Goal: Task Accomplishment & Management: Manage account settings

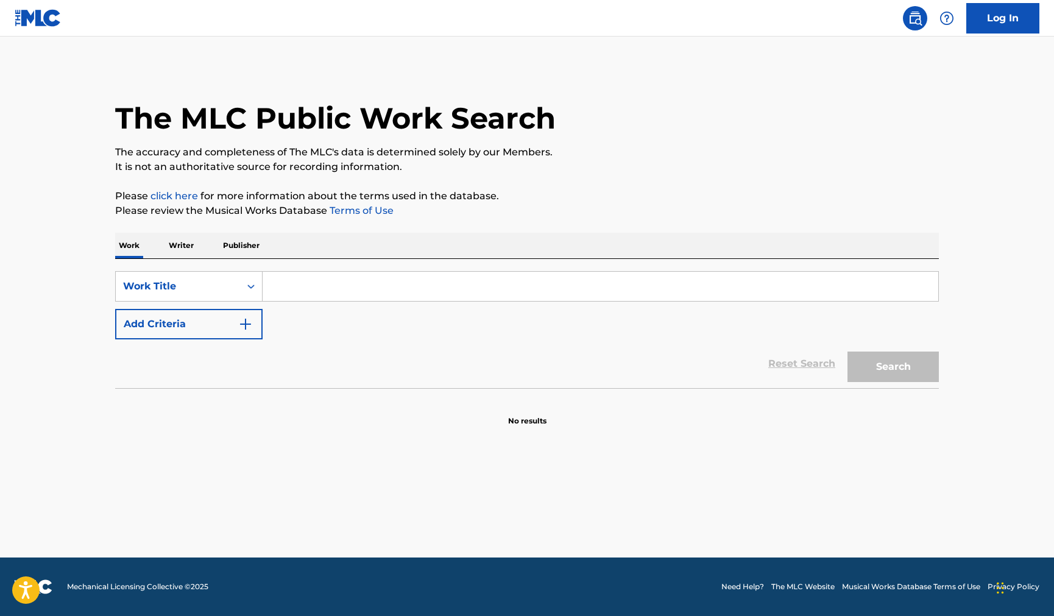
click at [175, 244] on p "Writer" at bounding box center [181, 246] width 32 height 26
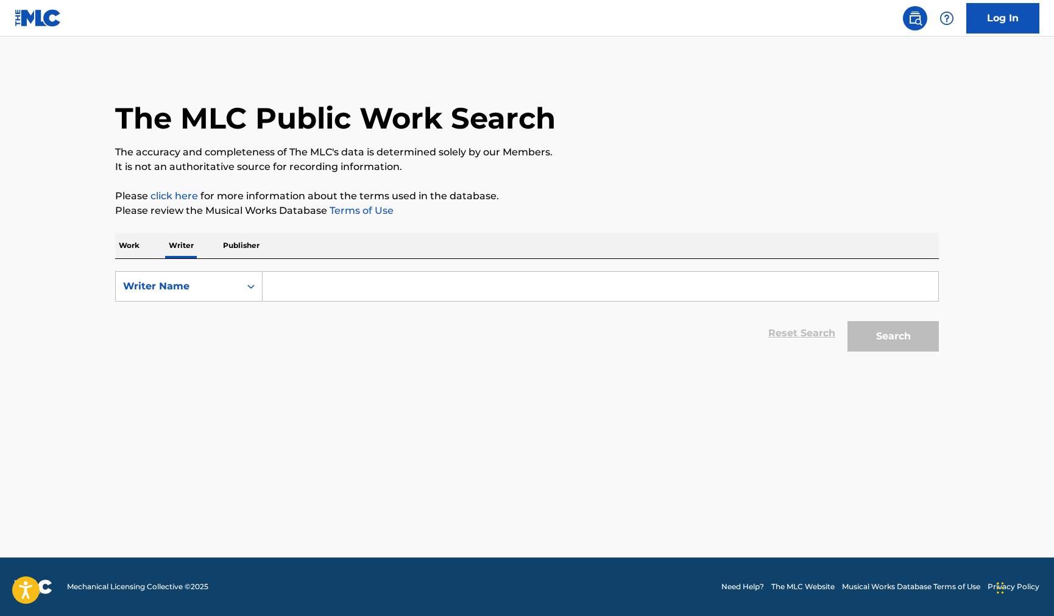
click at [130, 243] on p "Work" at bounding box center [129, 246] width 28 height 26
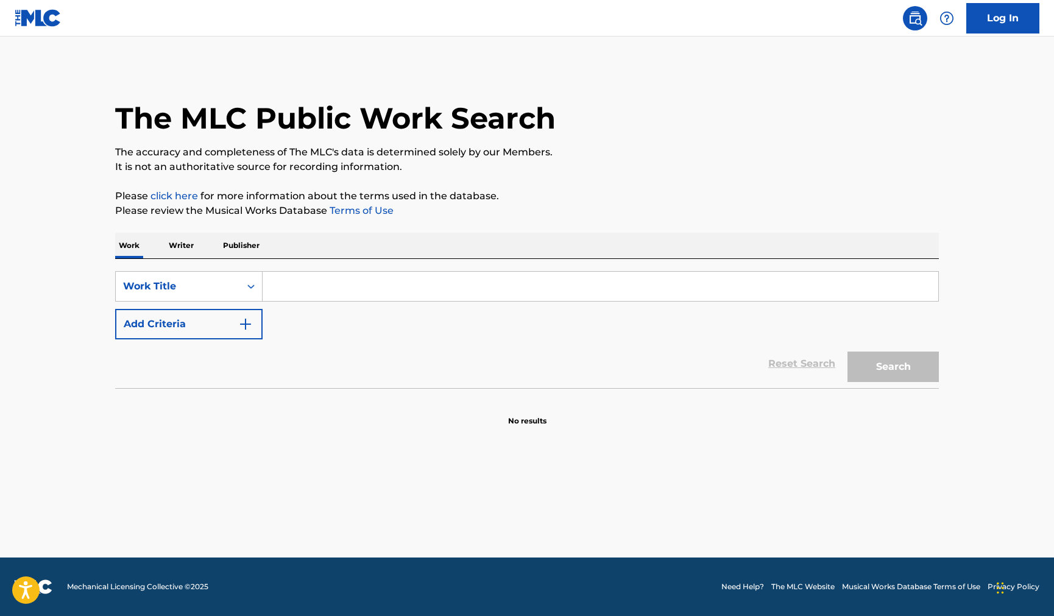
click at [274, 282] on input "Search Form" at bounding box center [601, 286] width 676 height 29
click at [205, 313] on button "Add Criteria" at bounding box center [188, 324] width 147 height 30
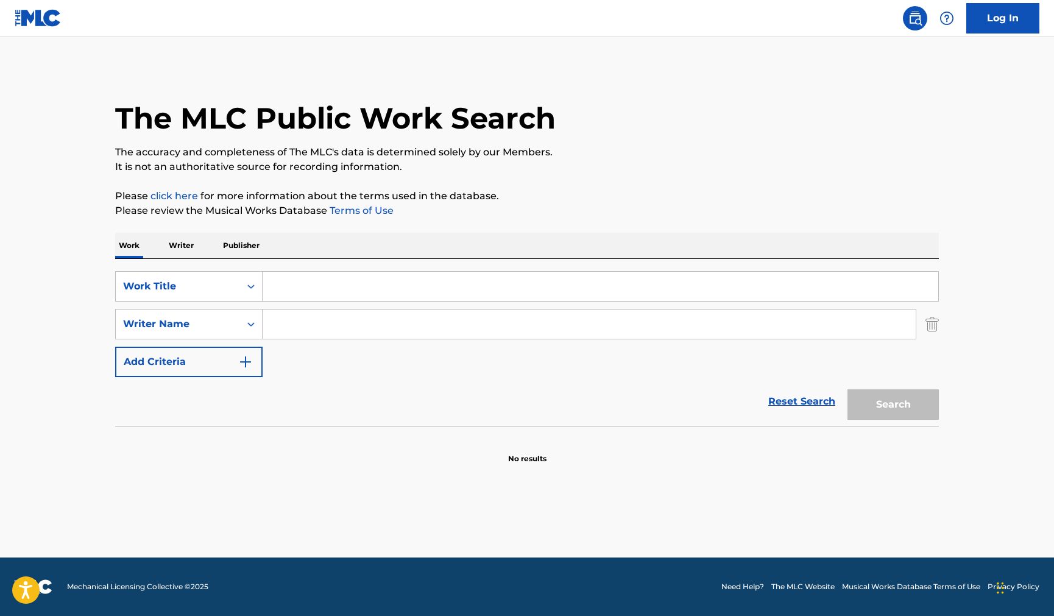
click at [314, 281] on input "Search Form" at bounding box center [601, 286] width 676 height 29
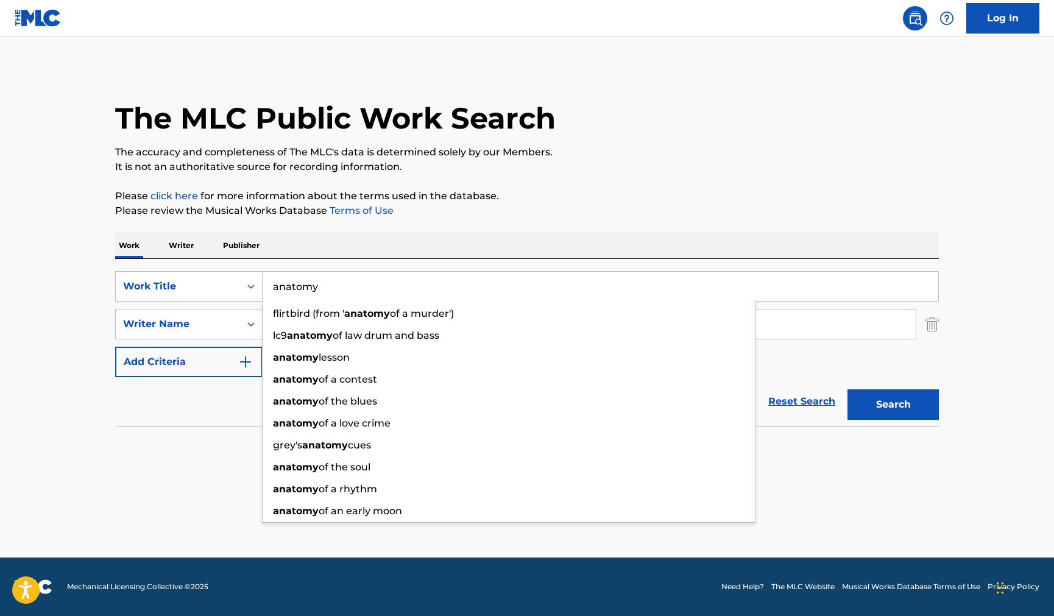
type input "anatomy"
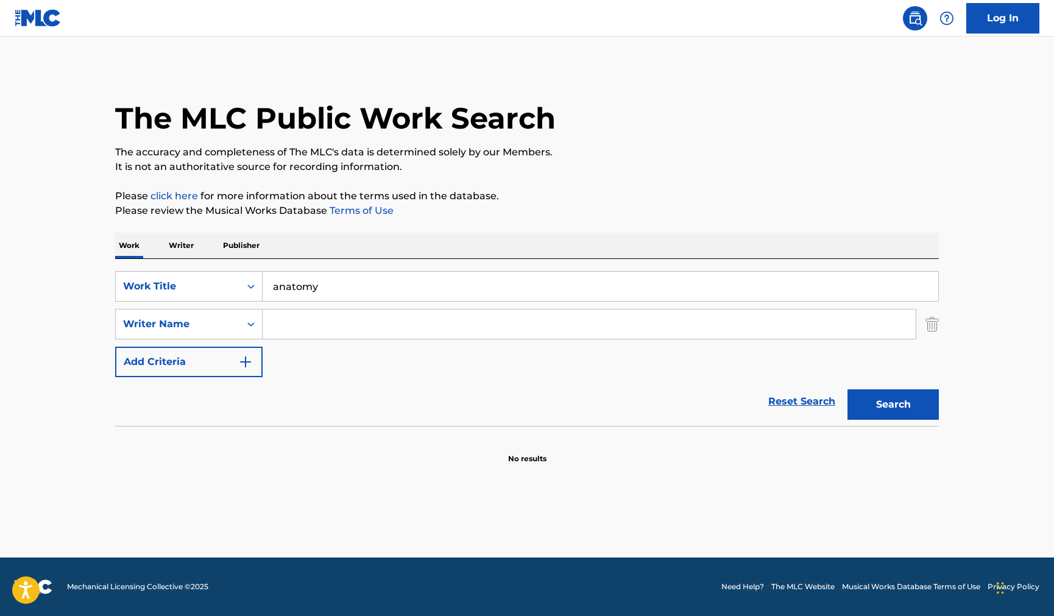
click at [309, 310] on input "Search Form" at bounding box center [589, 323] width 653 height 29
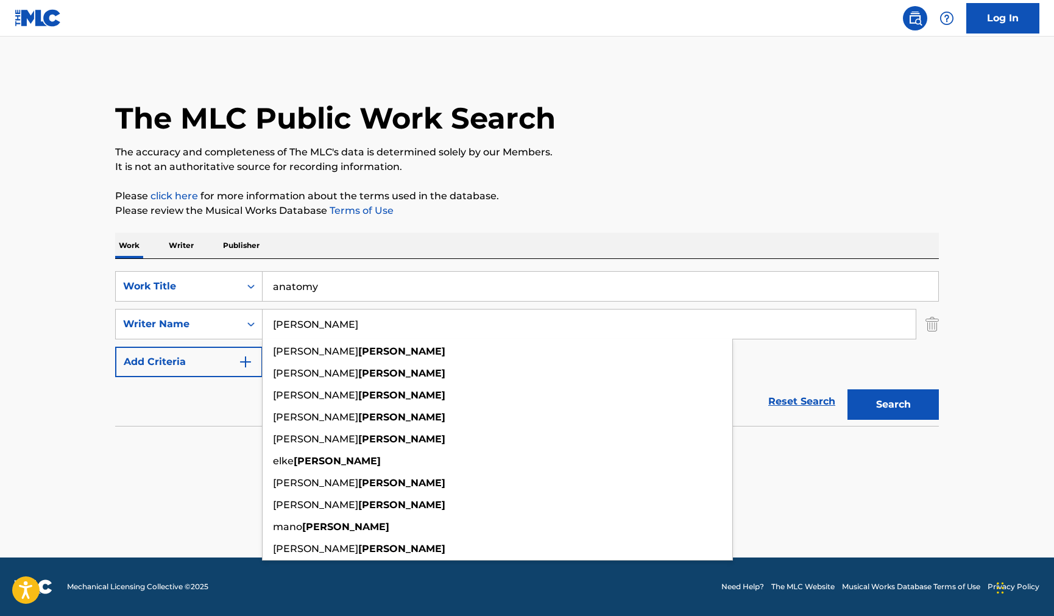
type input "[PERSON_NAME]"
click at [760, 224] on div "The MLC Public Work Search The accuracy and completeness of The MLC's data is d…" at bounding box center [527, 265] width 853 height 397
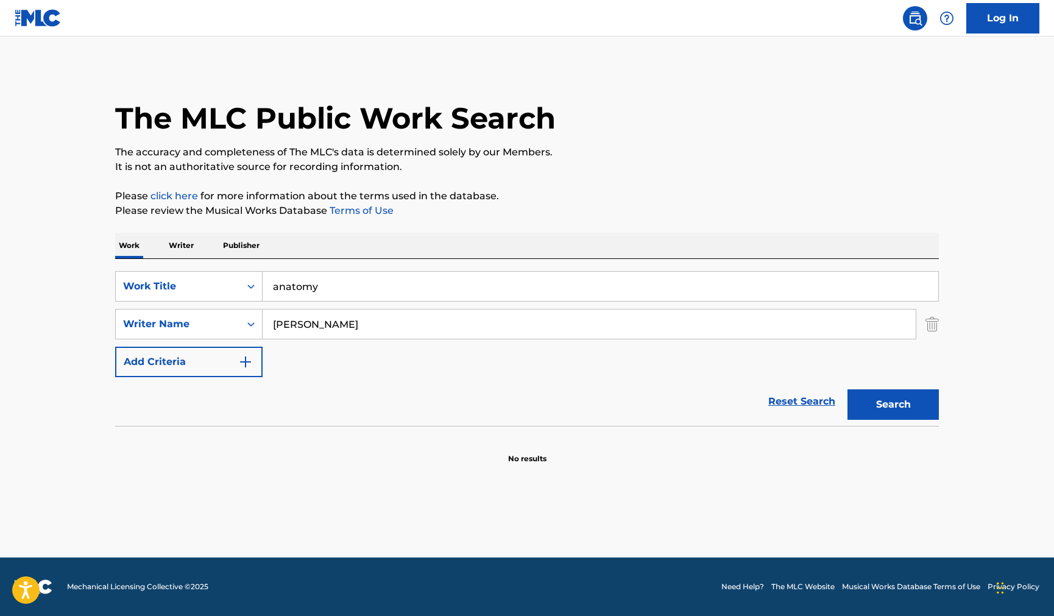
click at [903, 403] on button "Search" at bounding box center [892, 404] width 91 height 30
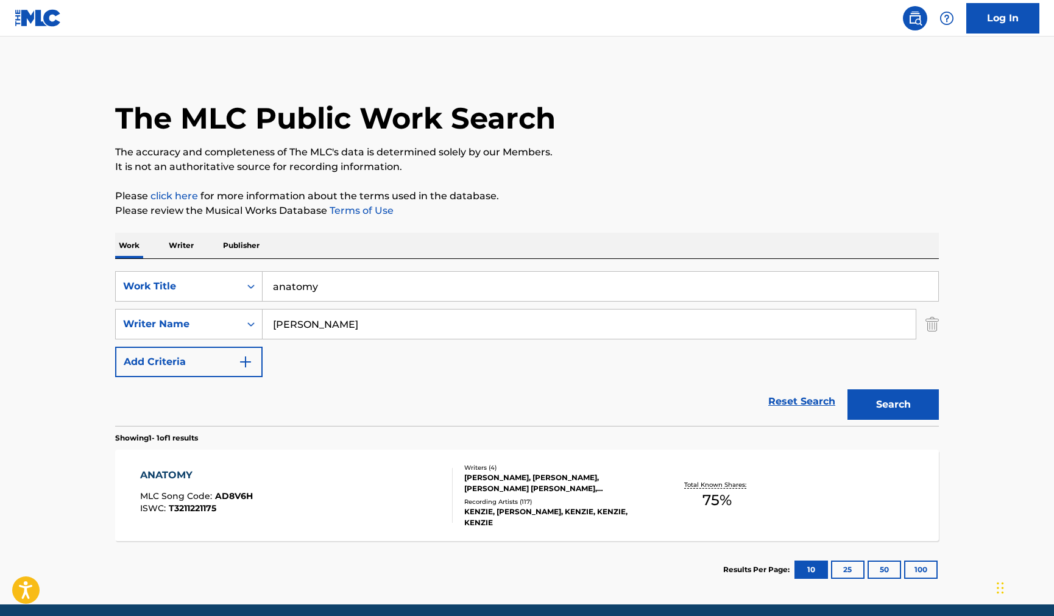
click at [153, 476] on div "ANATOMY" at bounding box center [196, 475] width 113 height 15
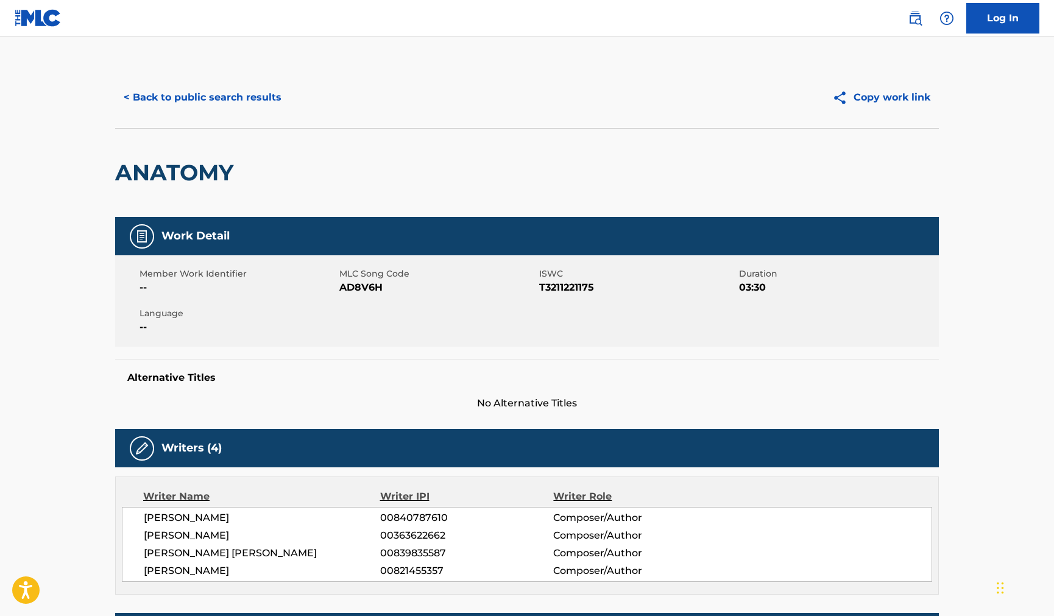
click at [358, 286] on span "AD8V6H" at bounding box center [437, 287] width 197 height 15
copy span "AD8V6H"
click at [158, 105] on button "< Back to public search results" at bounding box center [202, 97] width 175 height 30
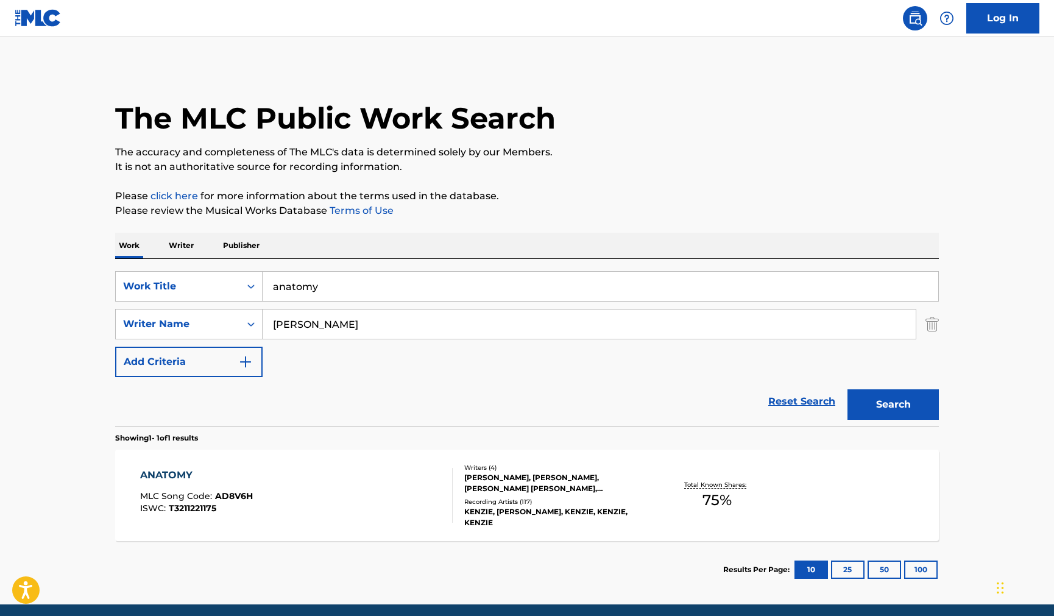
click at [327, 288] on input "anatomy" at bounding box center [601, 286] width 676 height 29
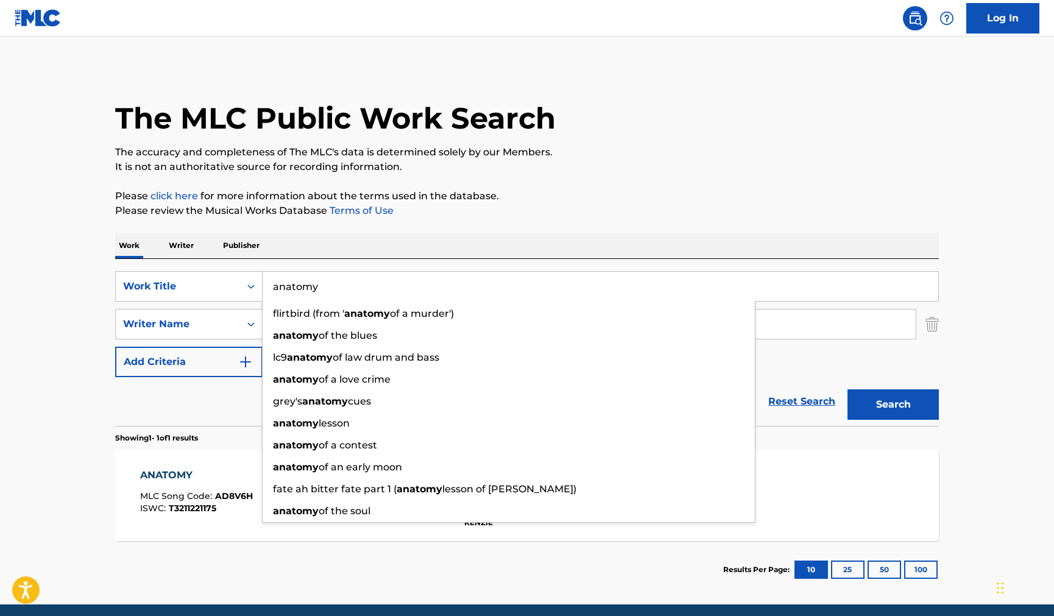
click at [327, 288] on input "anatomy" at bounding box center [601, 286] width 676 height 29
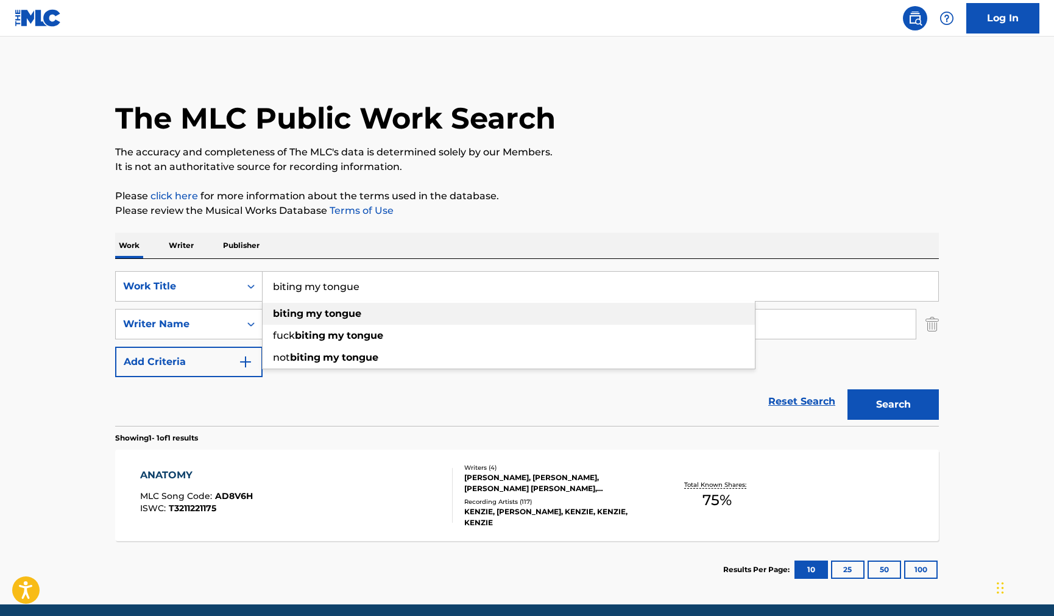
type input "biting my tongue"
click at [324, 316] on span "Search Form" at bounding box center [323, 314] width 2 height 12
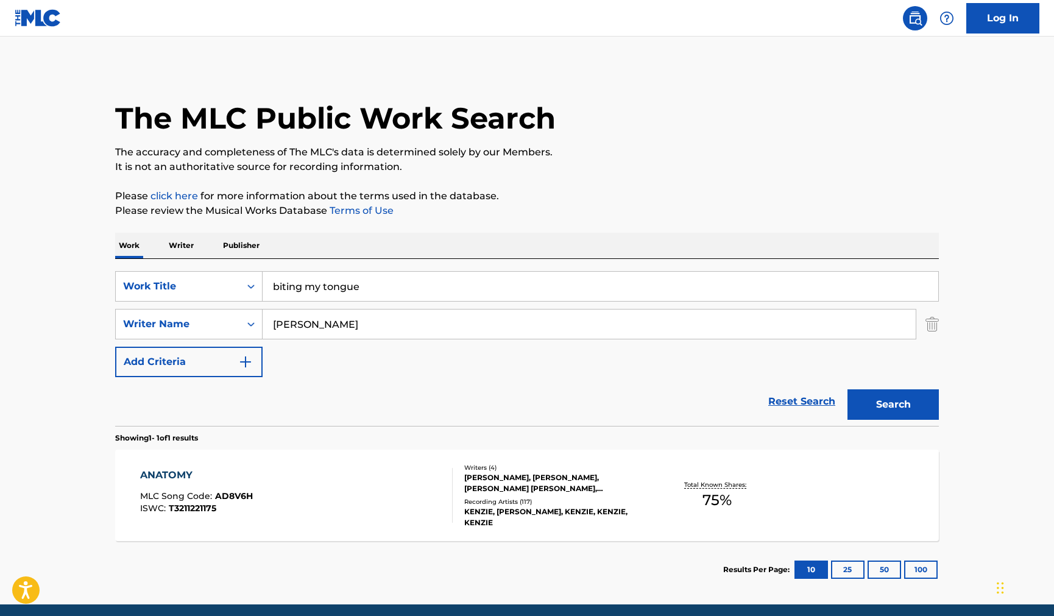
click at [352, 384] on div "Reset Search Search" at bounding box center [527, 401] width 824 height 49
click at [914, 409] on button "Search" at bounding box center [892, 404] width 91 height 30
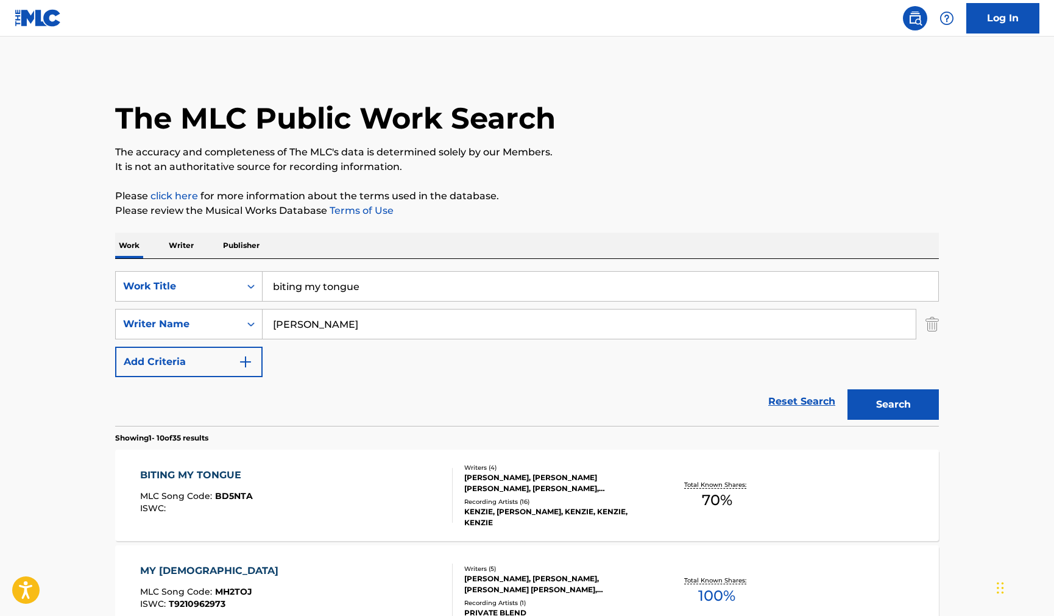
click at [305, 504] on div "BITING MY TONGUE MLC Song Code : BD5NTA ISWC :" at bounding box center [296, 495] width 313 height 55
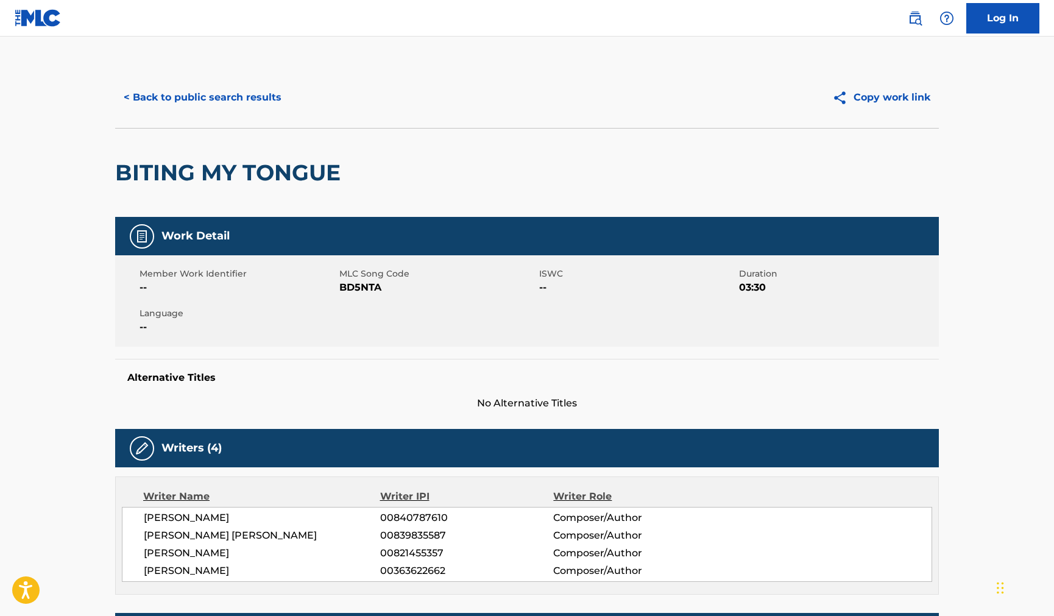
click at [347, 287] on span "BD5NTA" at bounding box center [437, 287] width 197 height 15
copy span "BD5NTA"
click at [143, 95] on button "< Back to public search results" at bounding box center [202, 97] width 175 height 30
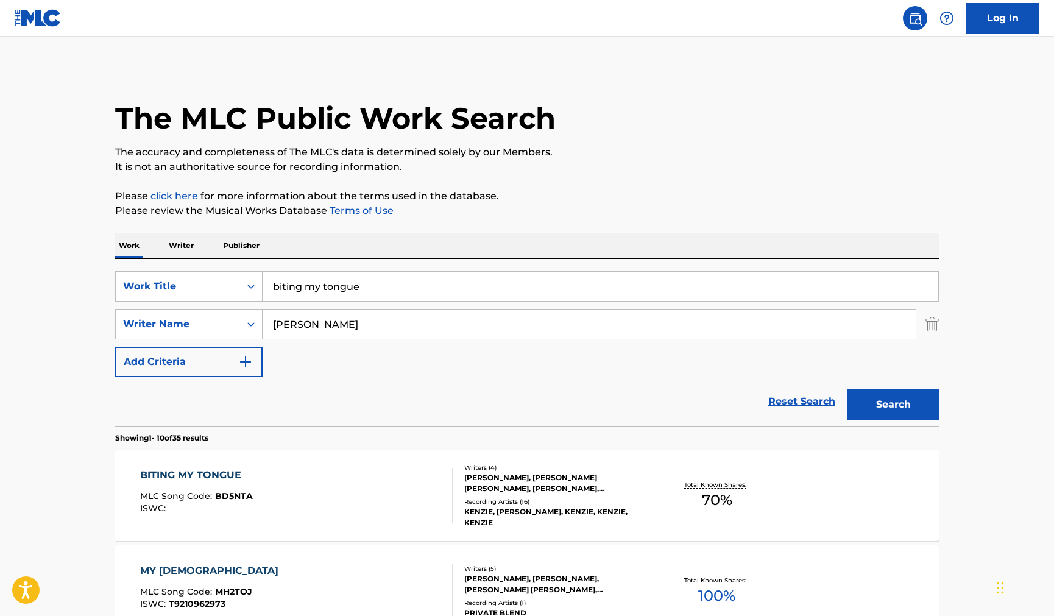
click at [411, 292] on input "biting my tongue" at bounding box center [601, 286] width 676 height 29
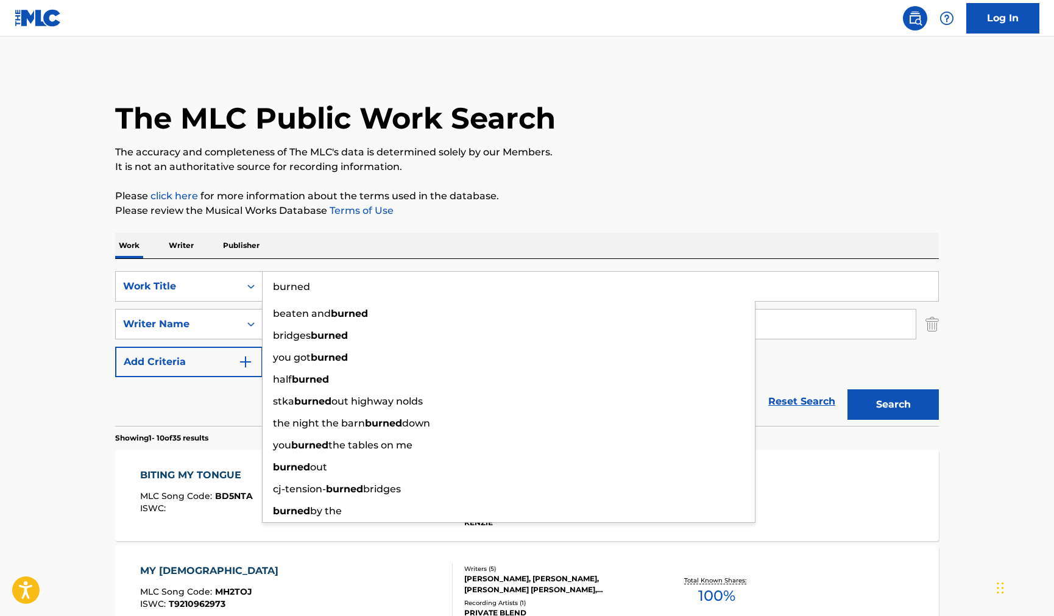
click at [847, 389] on button "Search" at bounding box center [892, 404] width 91 height 30
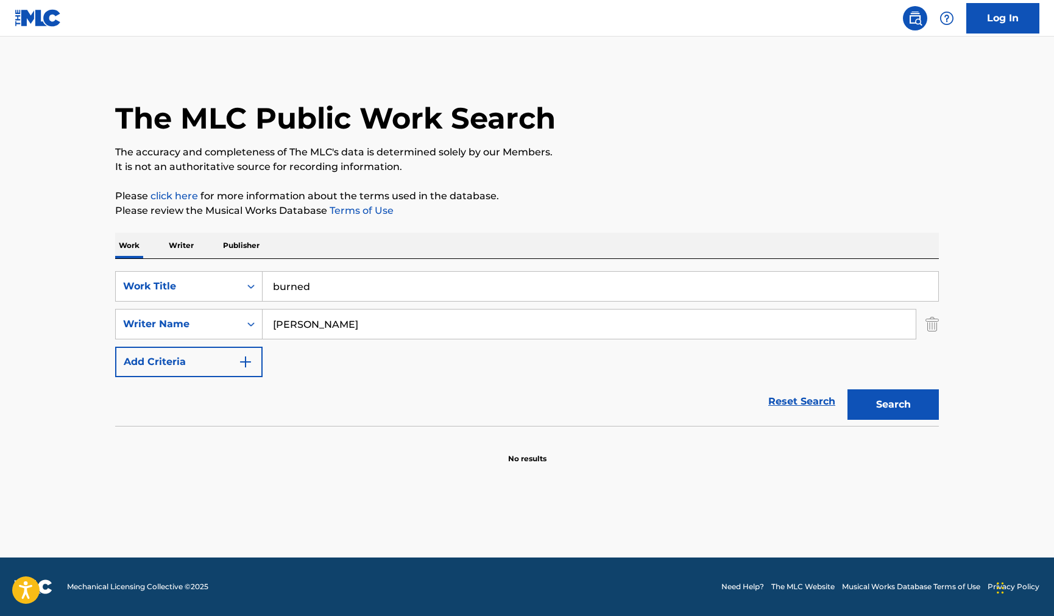
click at [336, 288] on input "burned" at bounding box center [601, 286] width 676 height 29
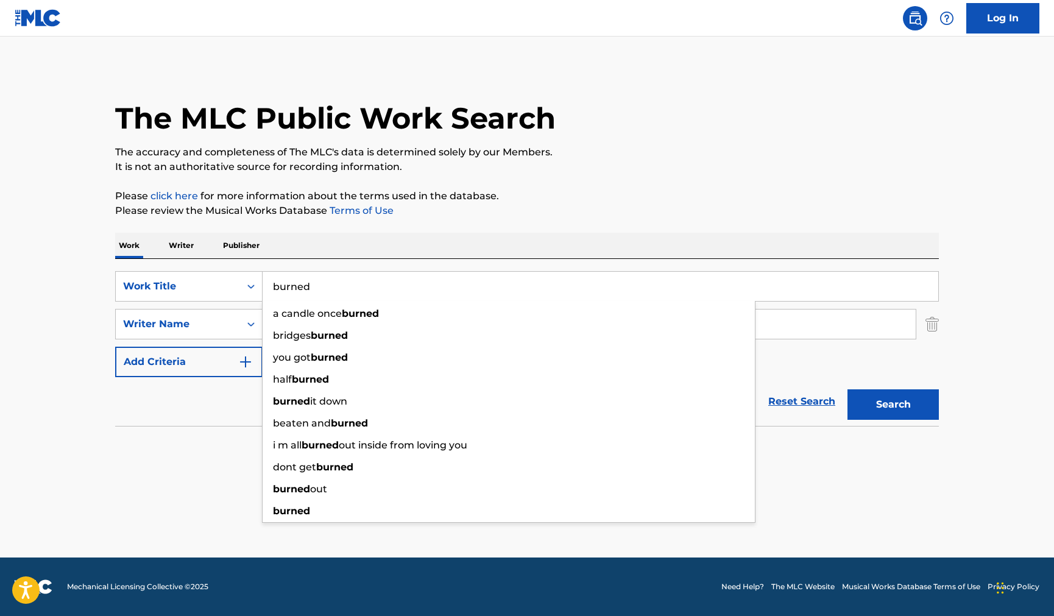
click at [336, 288] on input "burned" at bounding box center [601, 286] width 676 height 29
paste input "CEILING (I DON'T WANNA KNOW)"
type input "CEILING (I DON'T WANNA KNOW)"
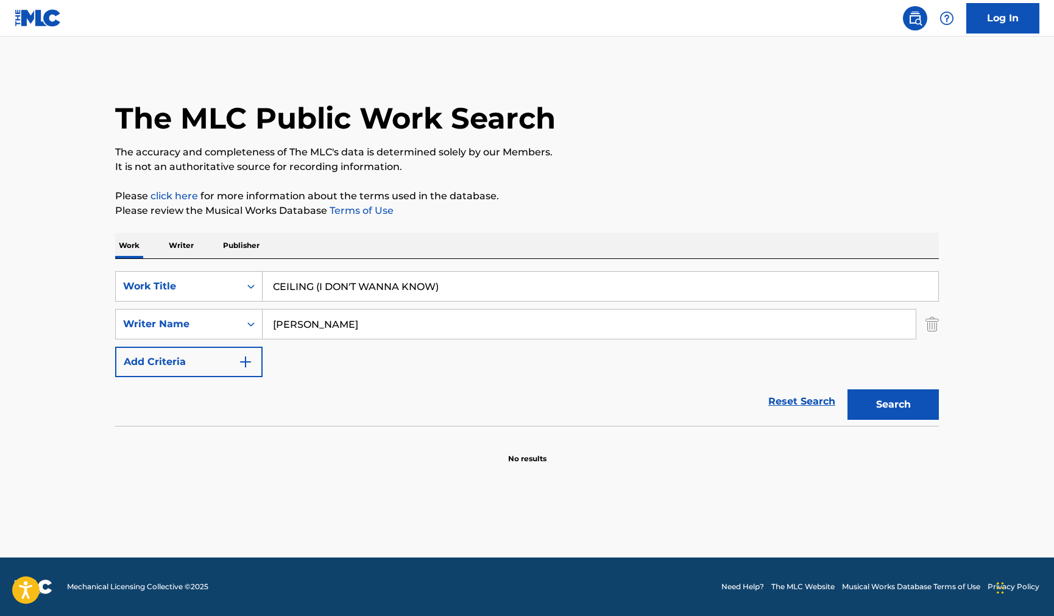
click at [874, 398] on button "Search" at bounding box center [892, 404] width 91 height 30
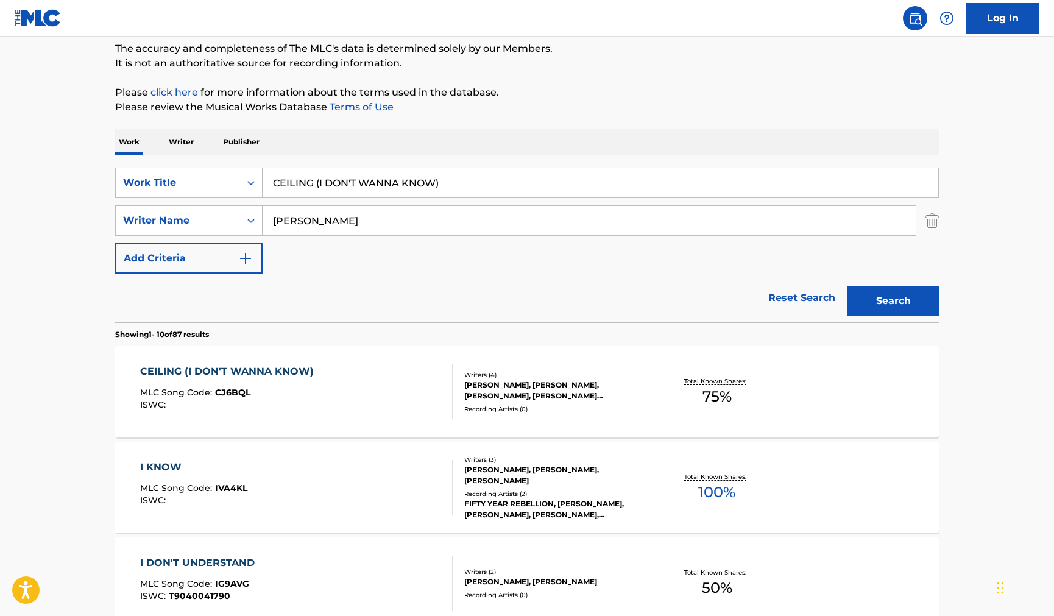
scroll to position [122, 0]
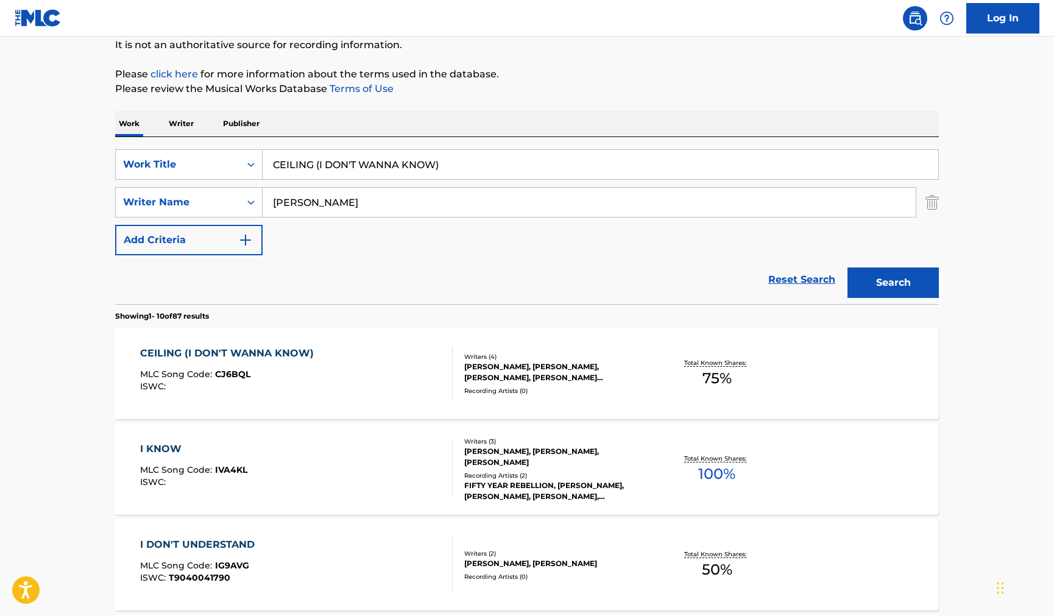
click at [310, 359] on div "CEILING (I DON'T WANNA KNOW)" at bounding box center [230, 353] width 180 height 15
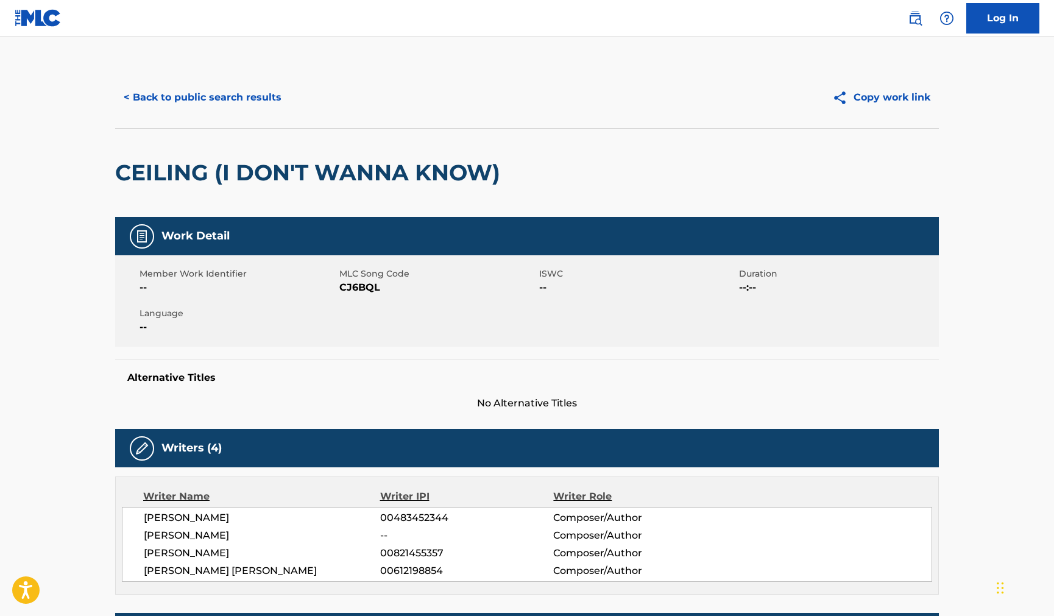
click at [355, 285] on span "CJ6BQL" at bounding box center [437, 287] width 197 height 15
copy span "CJ6BQL"
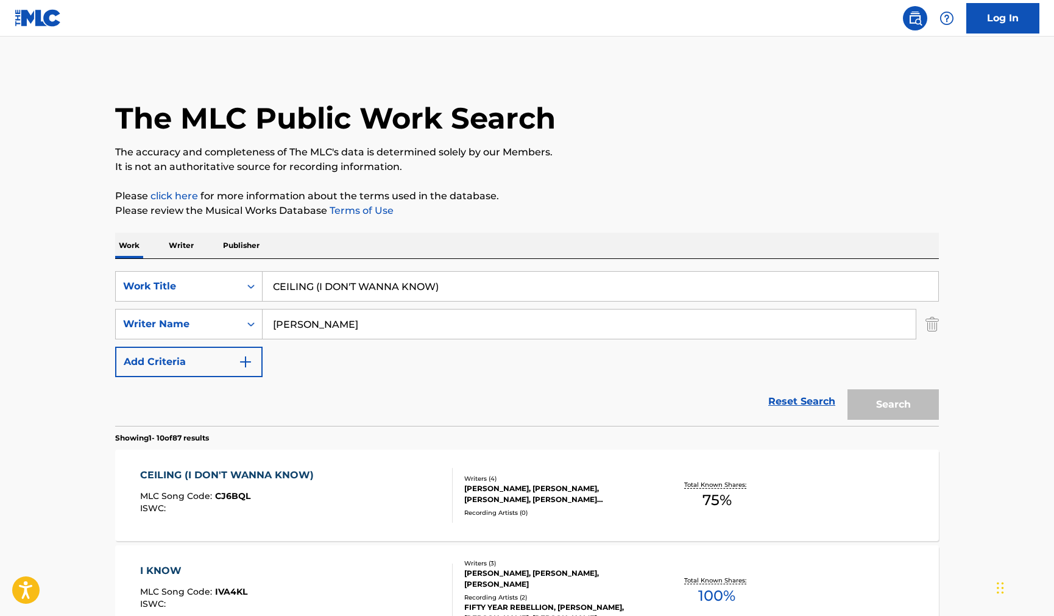
scroll to position [122, 0]
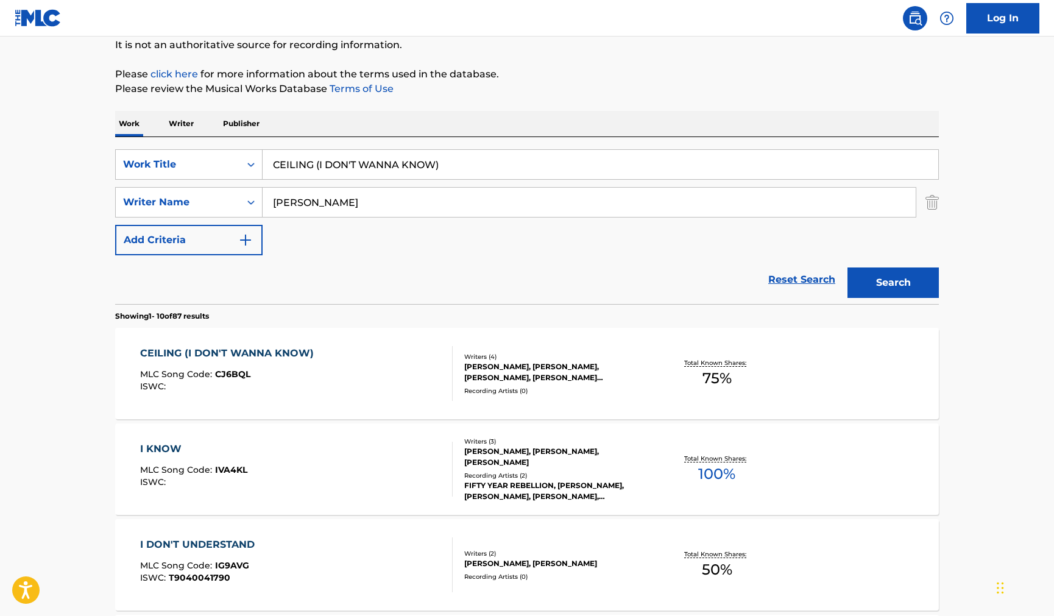
click at [409, 288] on div "Reset Search Search" at bounding box center [527, 279] width 824 height 49
click at [744, 121] on div "Work Writer Publisher" at bounding box center [527, 124] width 824 height 26
click at [486, 168] on input "CEILING (I DON'T WANNA KNOW)" at bounding box center [601, 164] width 676 height 29
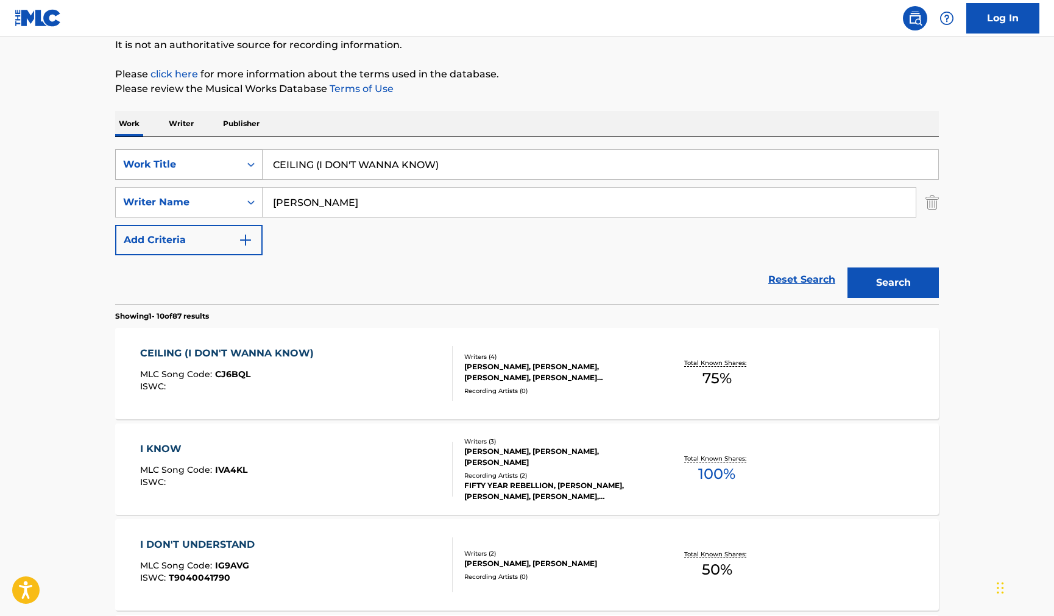
drag, startPoint x: 482, startPoint y: 169, endPoint x: 203, endPoint y: 169, distance: 278.4
click at [203, 169] on div "SearchWithCriteria568abd55-3bad-4688-85cb-243513092531 Work Title CEILING (I DO…" at bounding box center [527, 164] width 824 height 30
paste input "J6BQL"
click at [344, 168] on input "CJ6BQ" at bounding box center [601, 164] width 676 height 29
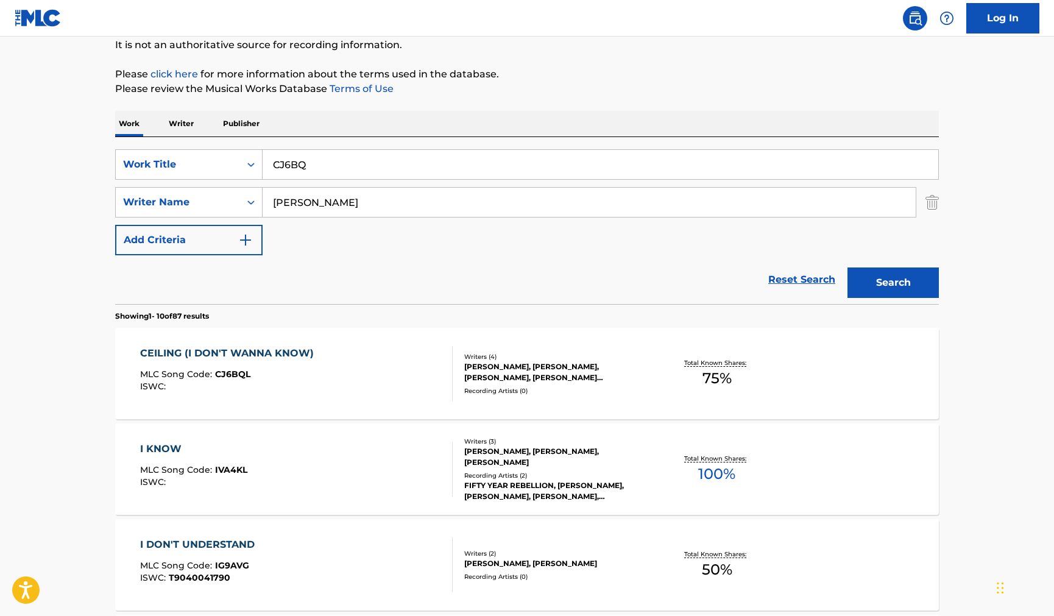
click at [344, 168] on input "CJ6BQ" at bounding box center [601, 164] width 676 height 29
paste input "FACE TO FACE"
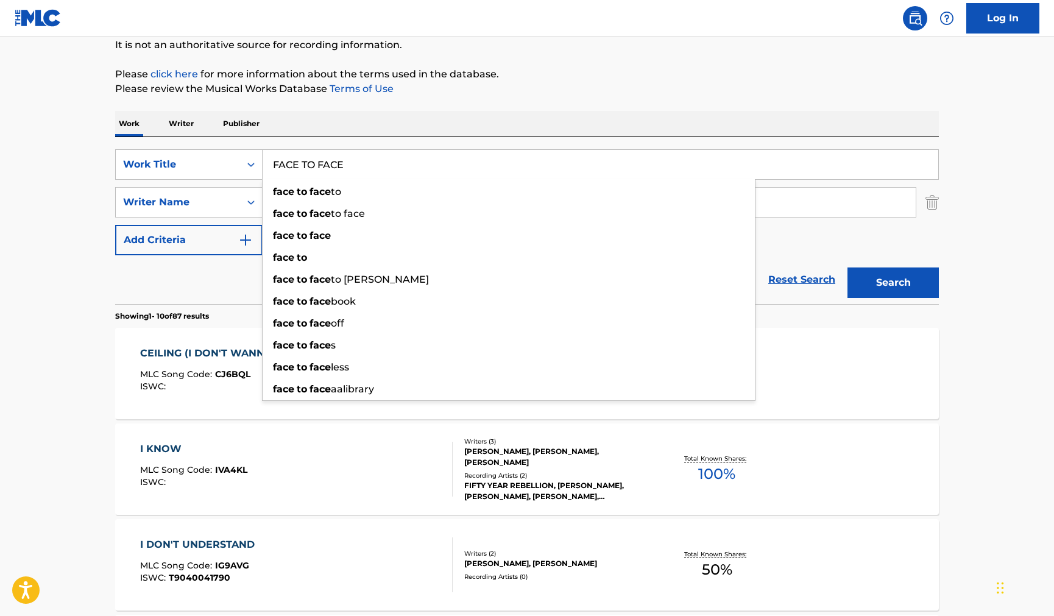
type input "FACE TO FACE"
click at [919, 121] on div "Work Writer Publisher" at bounding box center [527, 124] width 824 height 26
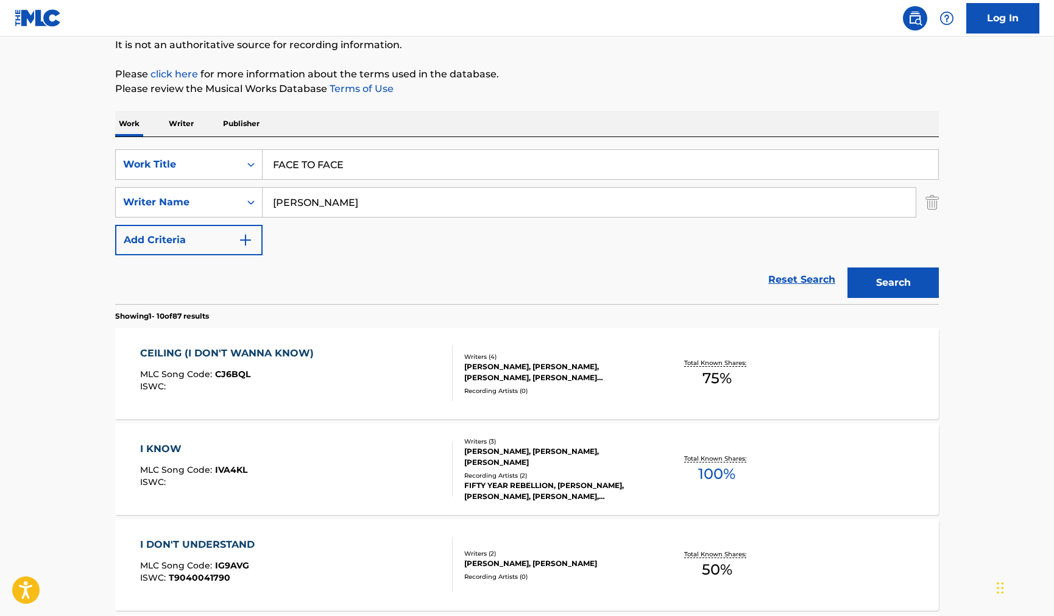
click at [908, 287] on button "Search" at bounding box center [892, 282] width 91 height 30
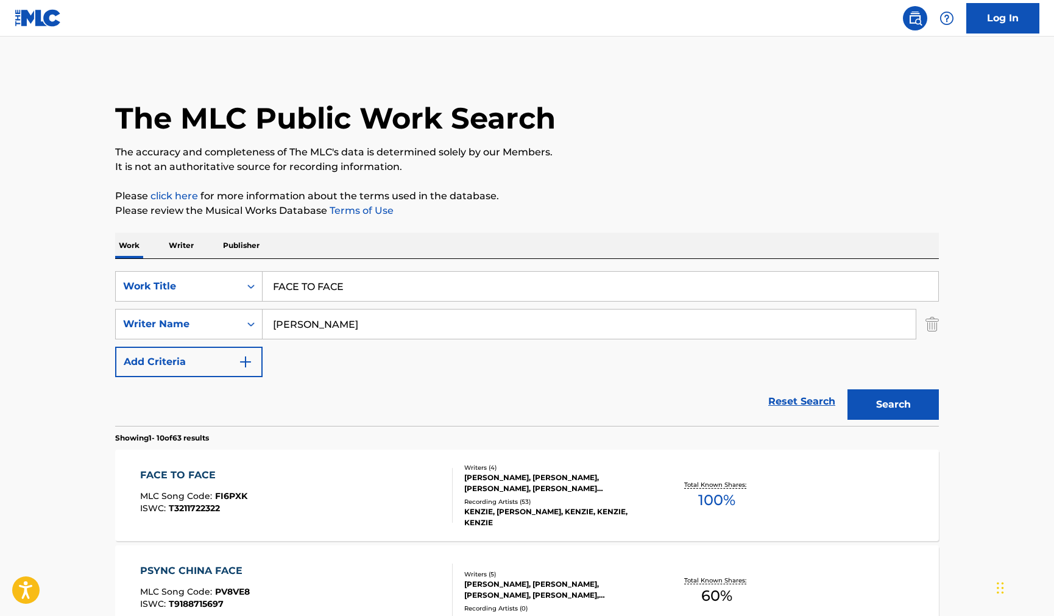
click at [355, 471] on div "FACE TO FACE MLC Song Code : FI6PXK ISWC : T3211722322" at bounding box center [296, 495] width 313 height 55
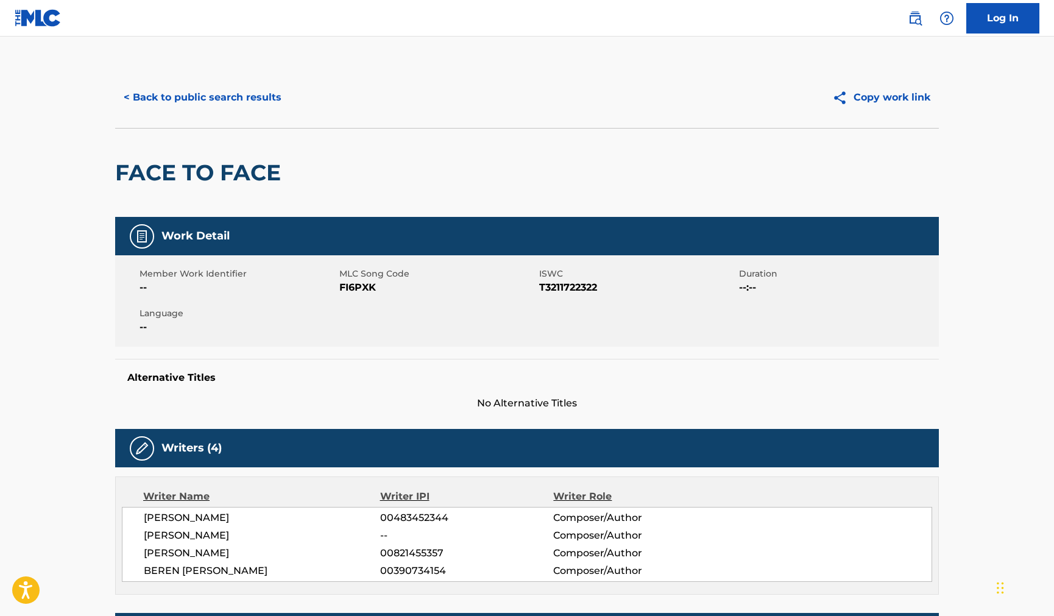
click at [373, 292] on span "FI6PXK" at bounding box center [437, 287] width 197 height 15
click at [361, 289] on span "FI6PXK" at bounding box center [437, 287] width 197 height 15
copy span "FI6PXK"
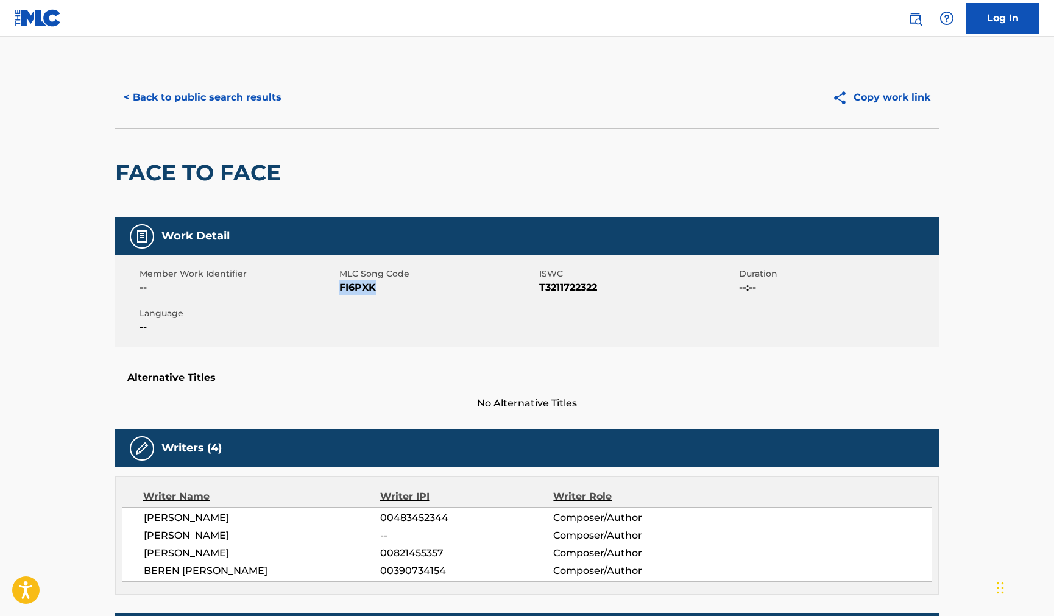
click at [260, 93] on button "< Back to public search results" at bounding box center [202, 97] width 175 height 30
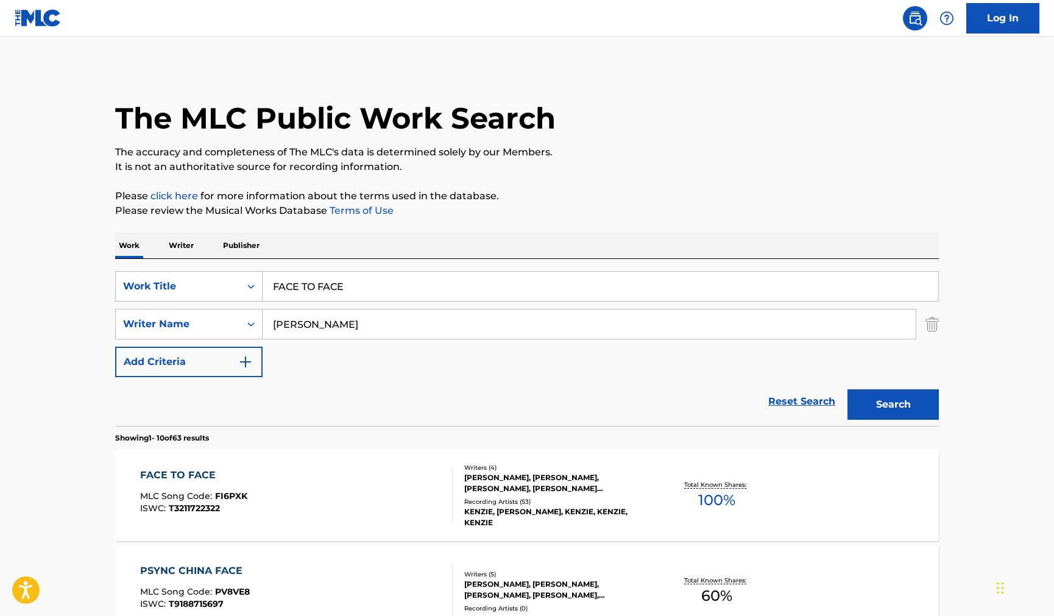
click at [435, 281] on input "FACE TO FACE" at bounding box center [601, 286] width 676 height 29
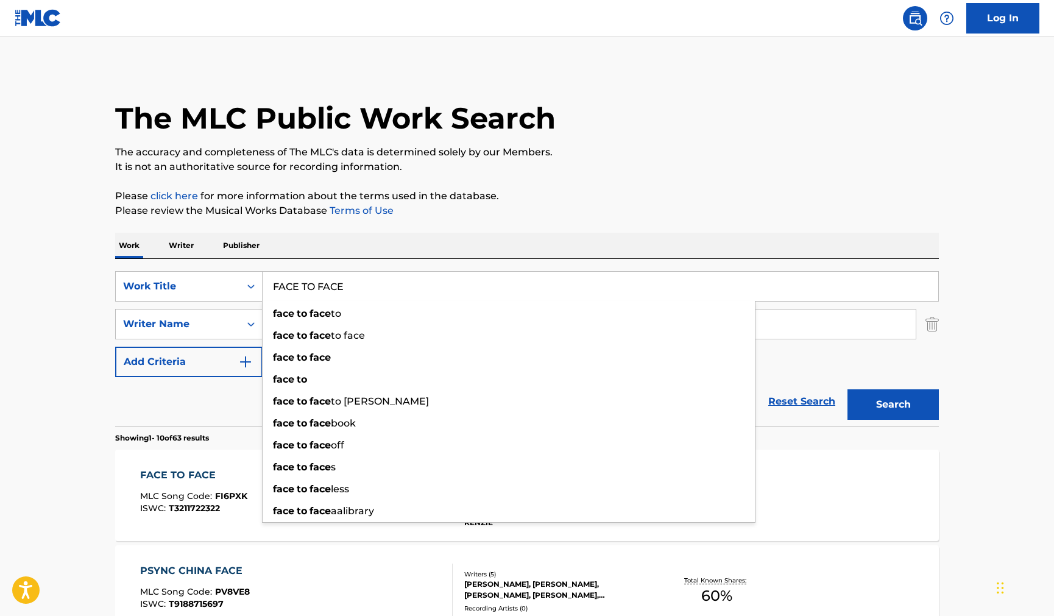
click at [435, 281] on input "FACE TO FACE" at bounding box center [601, 286] width 676 height 29
paste input "HAPPY FOR M"
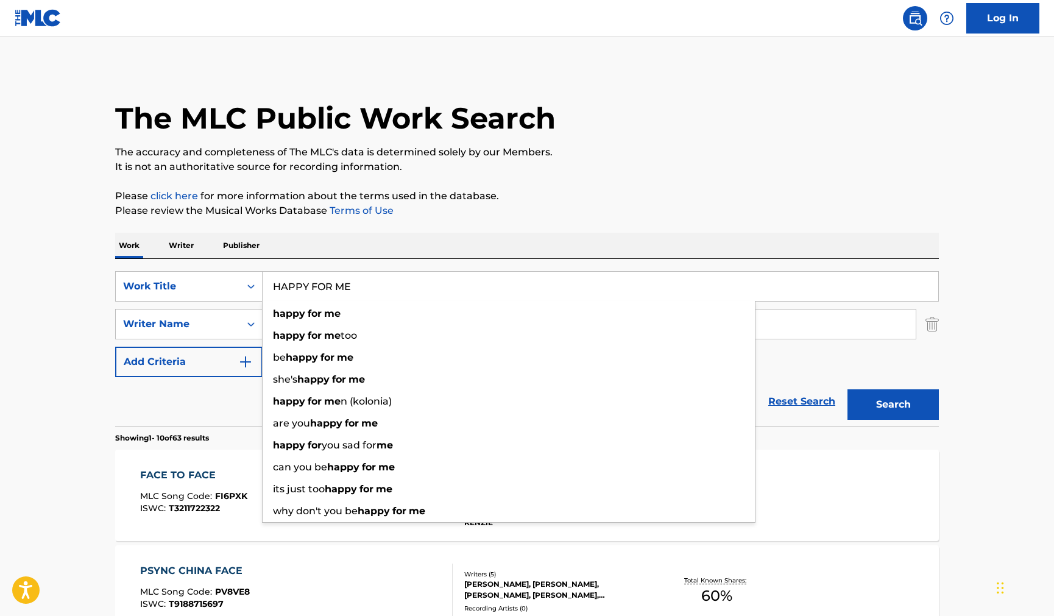
type input "HAPPY FOR ME"
click at [599, 196] on p "Please click here for more information about the terms used in the database." at bounding box center [527, 196] width 824 height 15
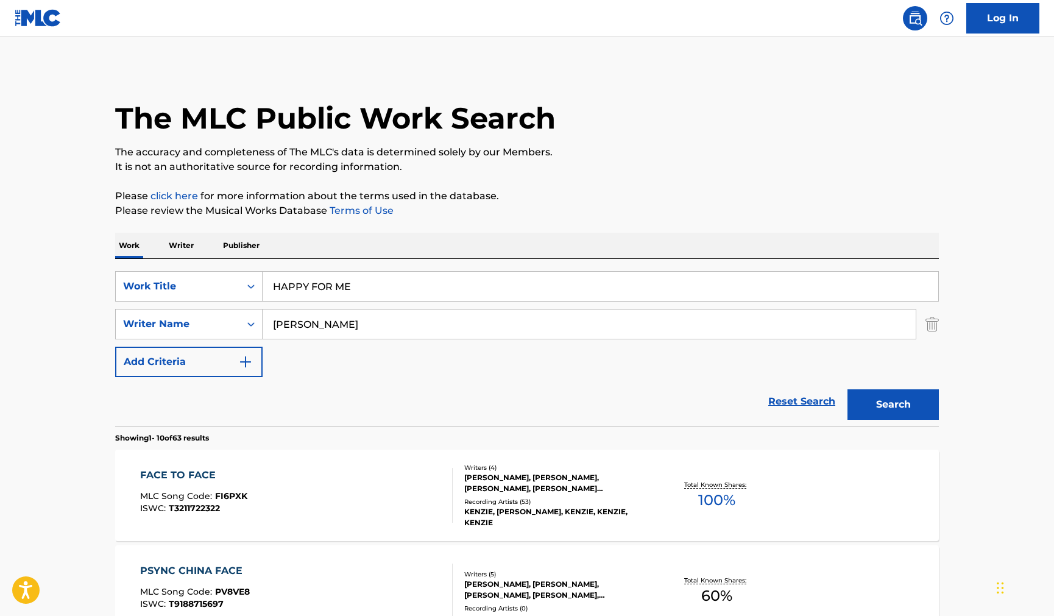
click at [885, 403] on button "Search" at bounding box center [892, 404] width 91 height 30
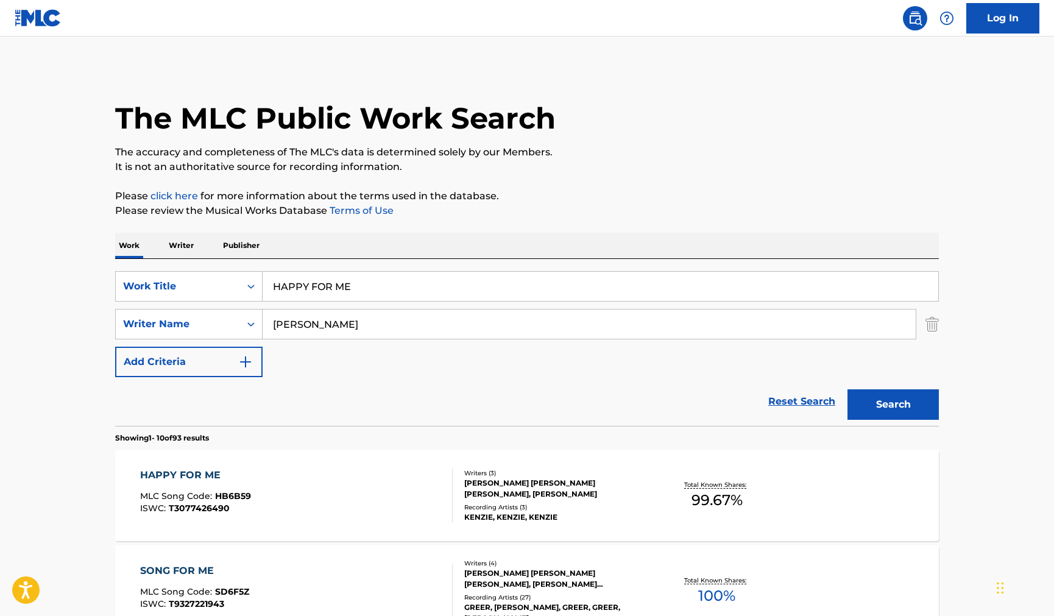
click at [325, 487] on div "HAPPY FOR ME MLC Song Code : HB6B59 ISWC : T3077426490" at bounding box center [296, 495] width 313 height 55
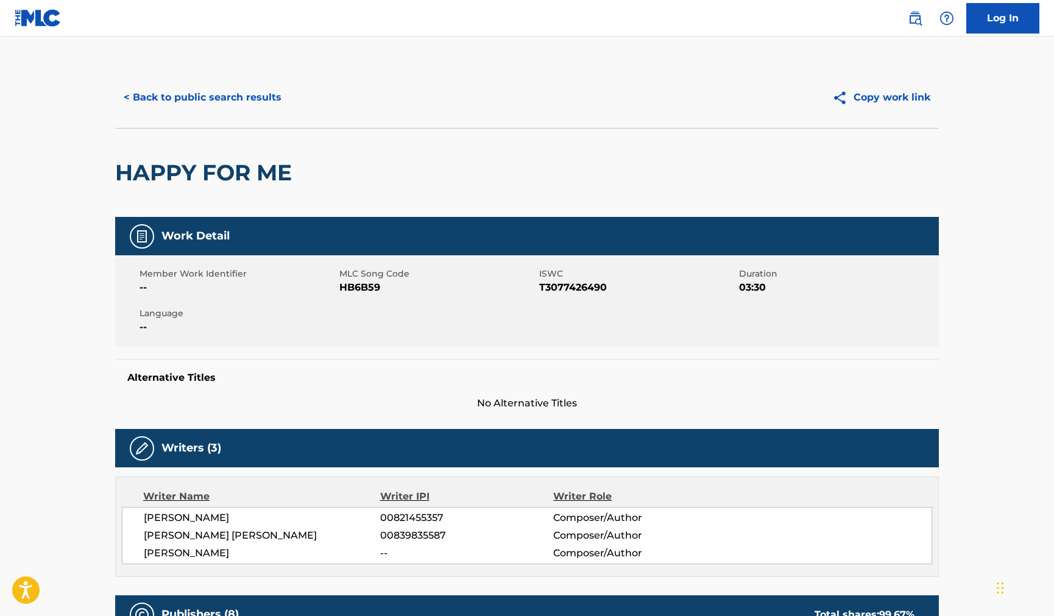
click at [250, 98] on button "< Back to public search results" at bounding box center [202, 97] width 175 height 30
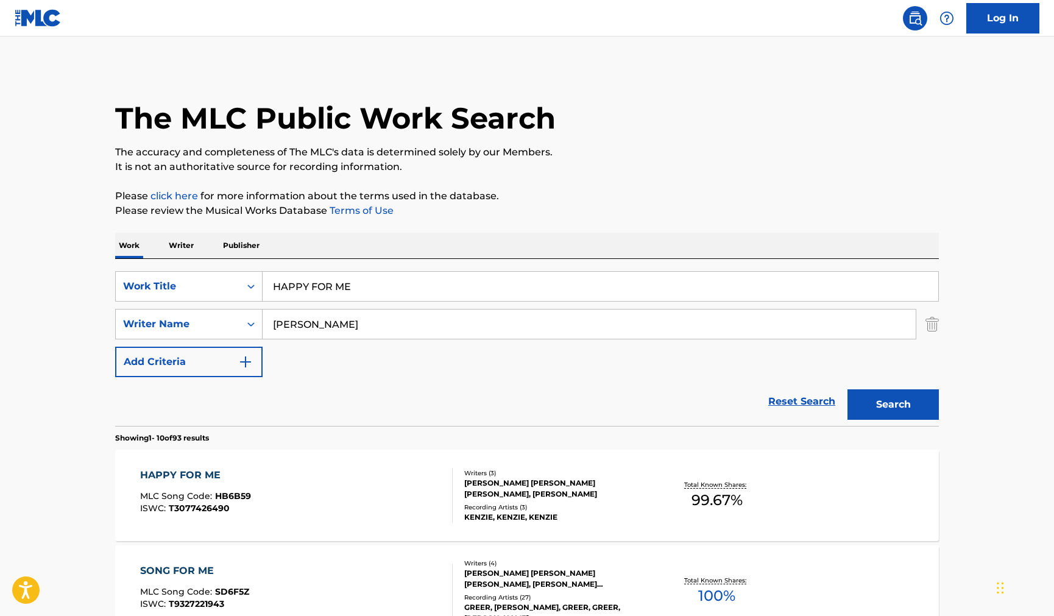
click at [733, 194] on p "Please click here for more information about the terms used in the database." at bounding box center [527, 196] width 824 height 15
click at [389, 292] on input "HAPPY FOR ME" at bounding box center [601, 286] width 676 height 29
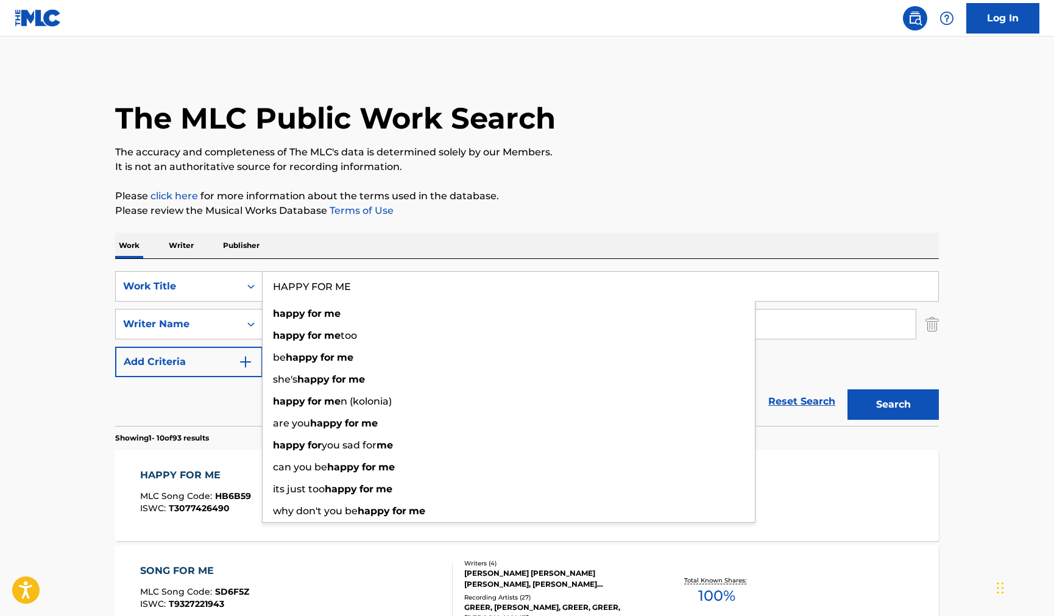
click at [388, 291] on input "HAPPY FOR ME" at bounding box center [601, 286] width 676 height 29
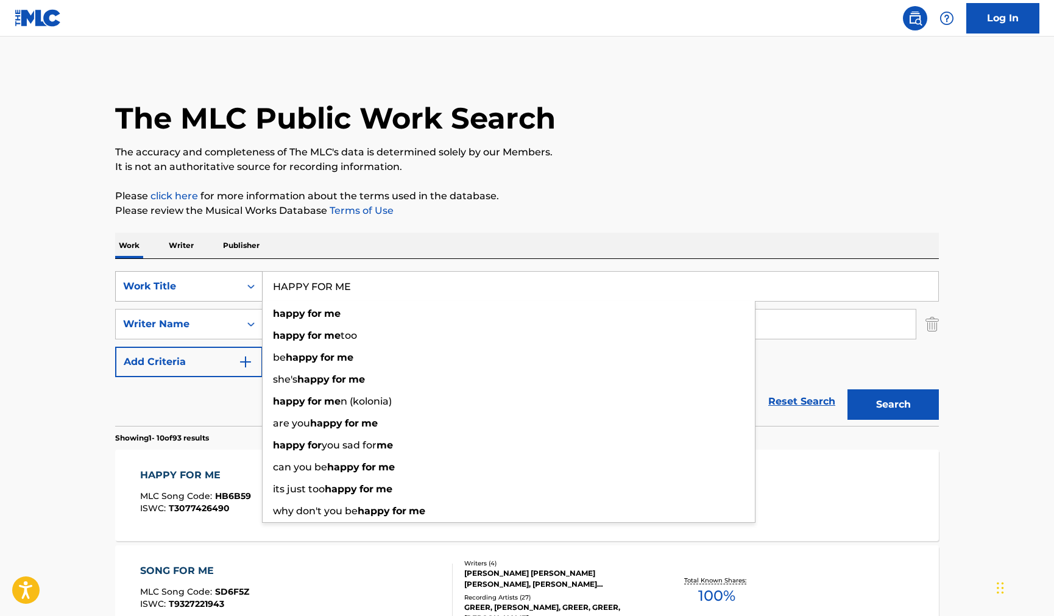
drag, startPoint x: 388, startPoint y: 288, endPoint x: 207, endPoint y: 287, distance: 181.6
click at [207, 287] on div "SearchWithCriteria568abd55-3bad-4688-85cb-243513092531 Work Title HAPPY FOR ME …" at bounding box center [527, 286] width 824 height 30
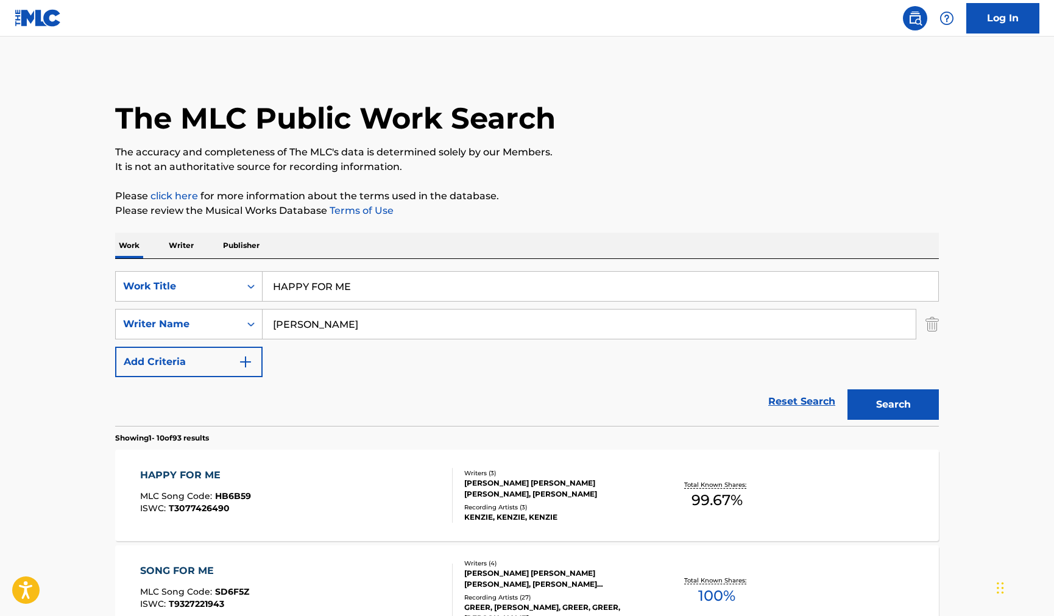
click at [395, 292] on input "HAPPY FOR ME" at bounding box center [601, 286] width 676 height 29
click at [394, 291] on input "HAPPY FOR ME" at bounding box center [601, 286] width 676 height 29
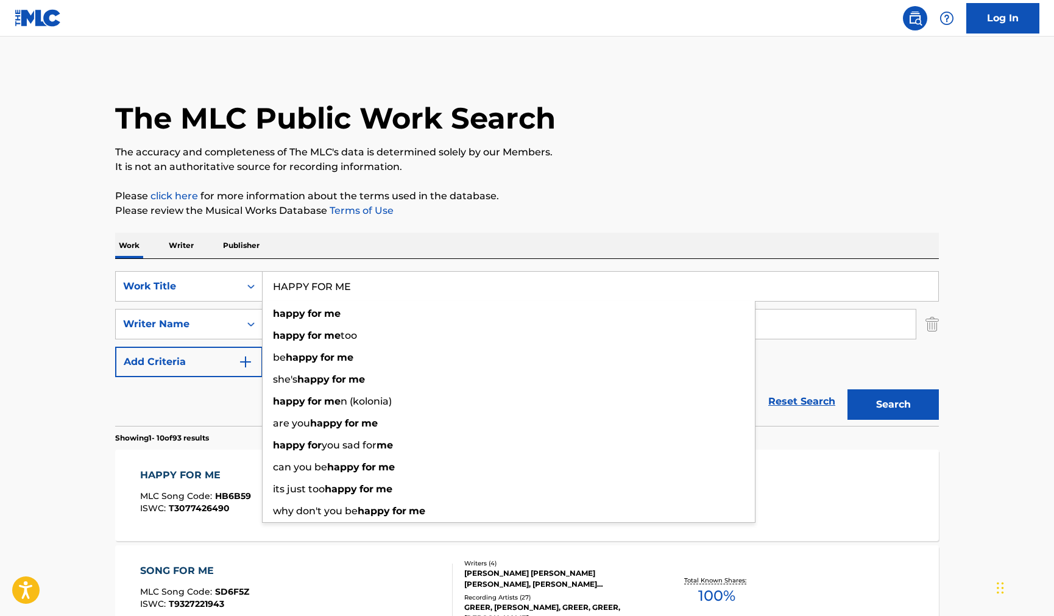
click at [393, 291] on input "HAPPY FOR ME" at bounding box center [601, 286] width 676 height 29
click at [392, 291] on input "HAPPY FOR ME" at bounding box center [601, 286] width 676 height 29
click at [391, 291] on input "HAPPY FOR ME" at bounding box center [601, 286] width 676 height 29
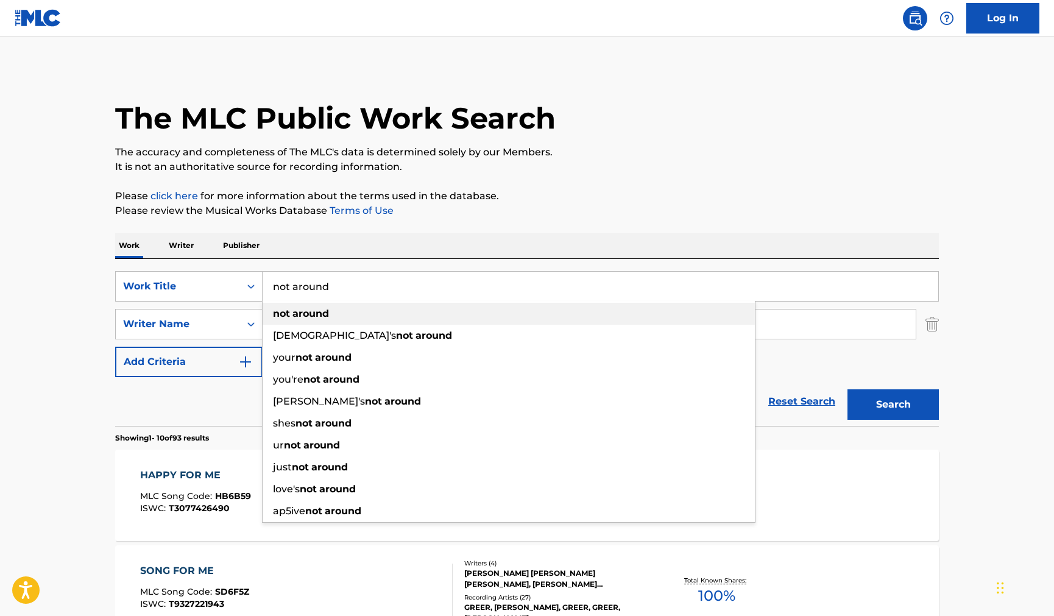
click at [321, 314] on strong "around" at bounding box center [310, 314] width 37 height 12
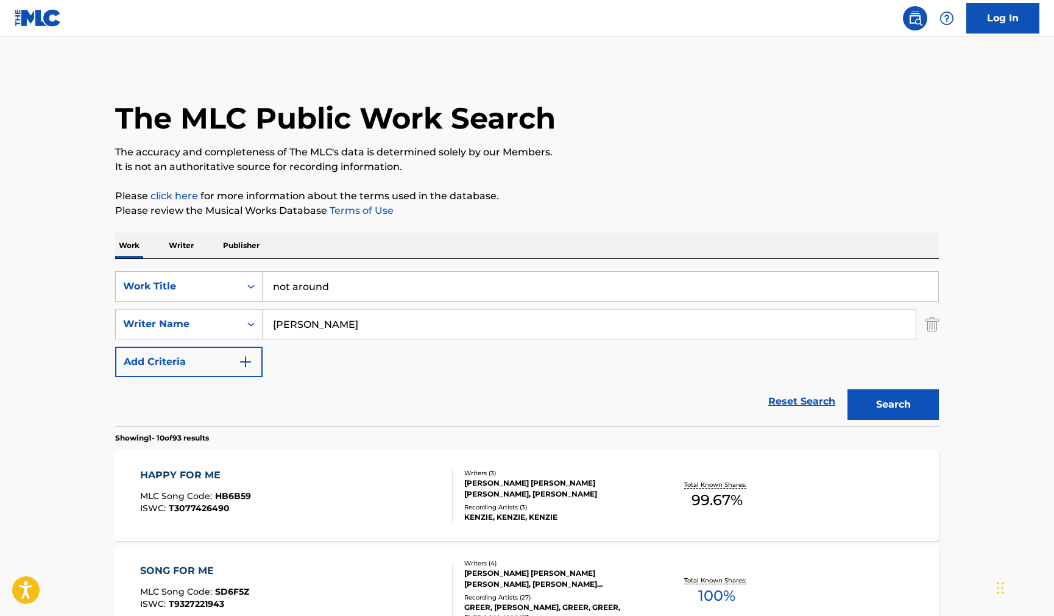
drag, startPoint x: 844, startPoint y: 411, endPoint x: 856, endPoint y: 408, distance: 11.8
click at [846, 411] on div "Search" at bounding box center [889, 401] width 97 height 49
click at [856, 408] on button "Search" at bounding box center [892, 404] width 91 height 30
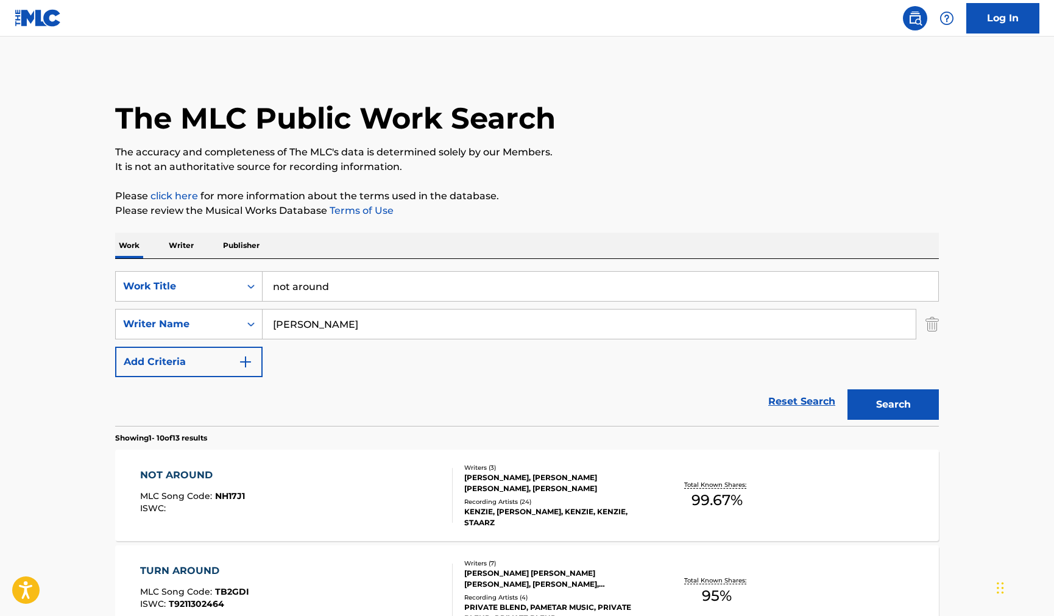
click at [476, 291] on input "not around" at bounding box center [601, 286] width 676 height 29
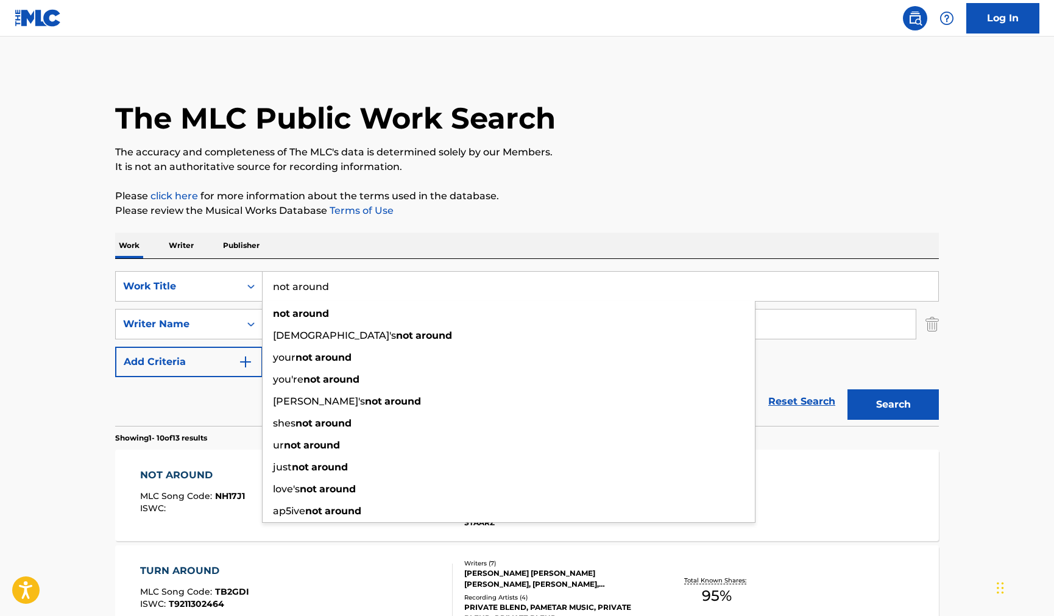
click at [476, 291] on input "not around" at bounding box center [601, 286] width 676 height 29
click at [847, 389] on button "Search" at bounding box center [892, 404] width 91 height 30
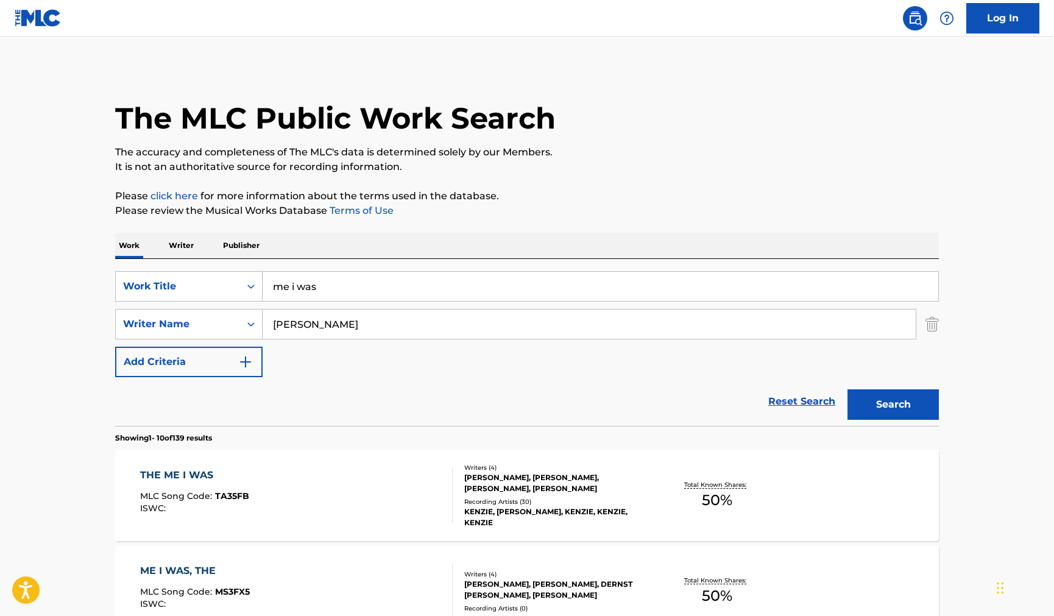
click at [391, 292] on input "me i was" at bounding box center [601, 286] width 676 height 29
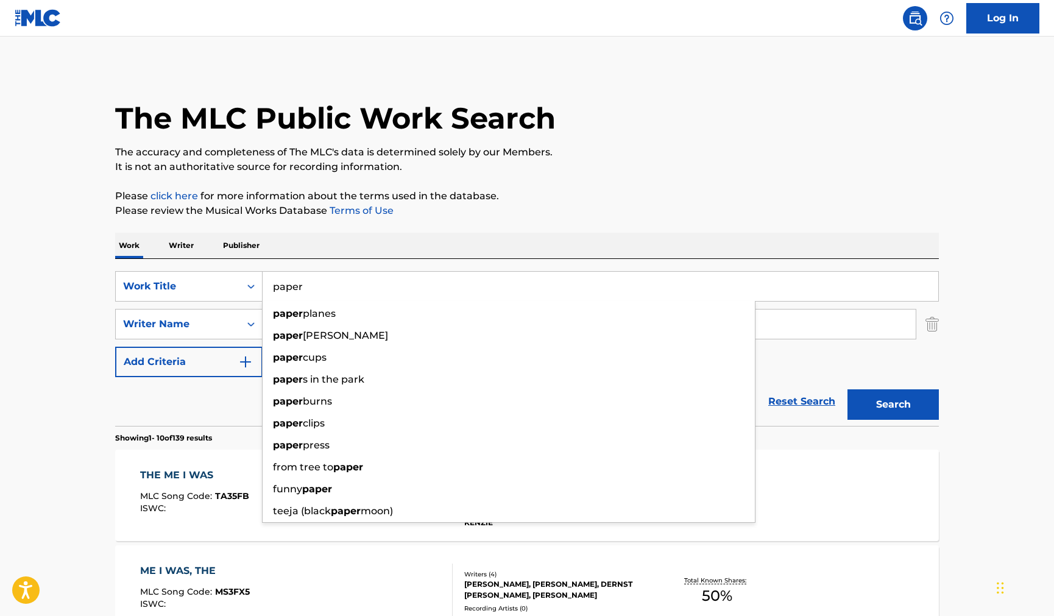
click at [847, 389] on button "Search" at bounding box center [892, 404] width 91 height 30
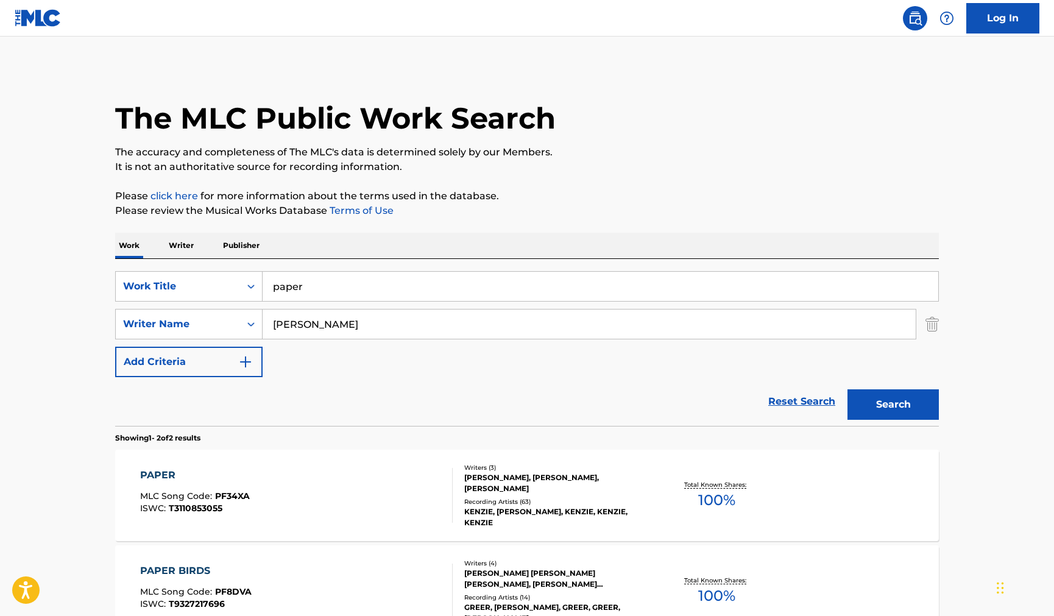
click at [392, 294] on input "paper" at bounding box center [601, 286] width 676 height 29
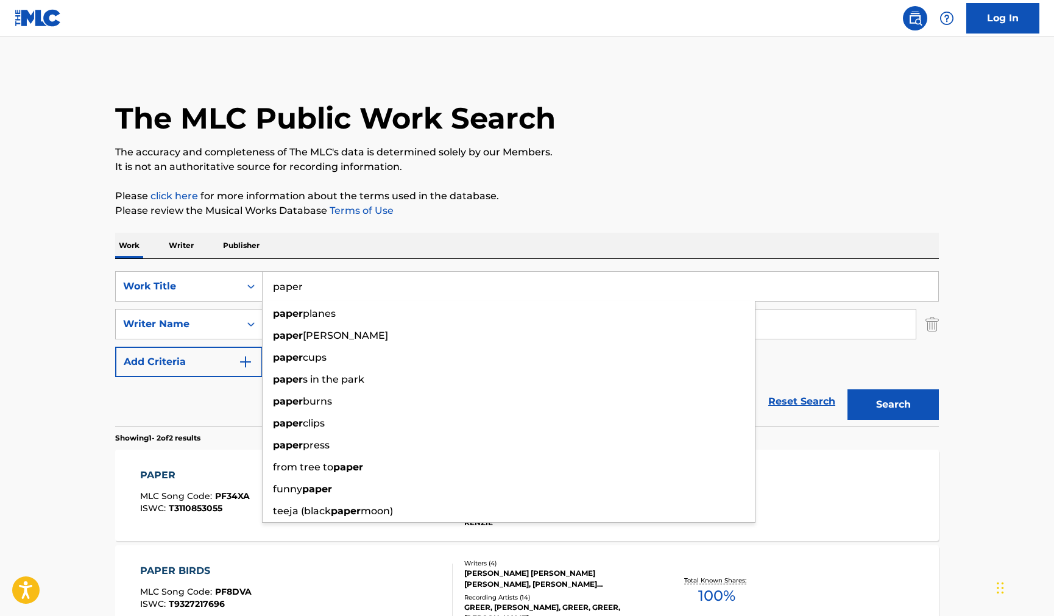
click at [392, 294] on input "paper" at bounding box center [601, 286] width 676 height 29
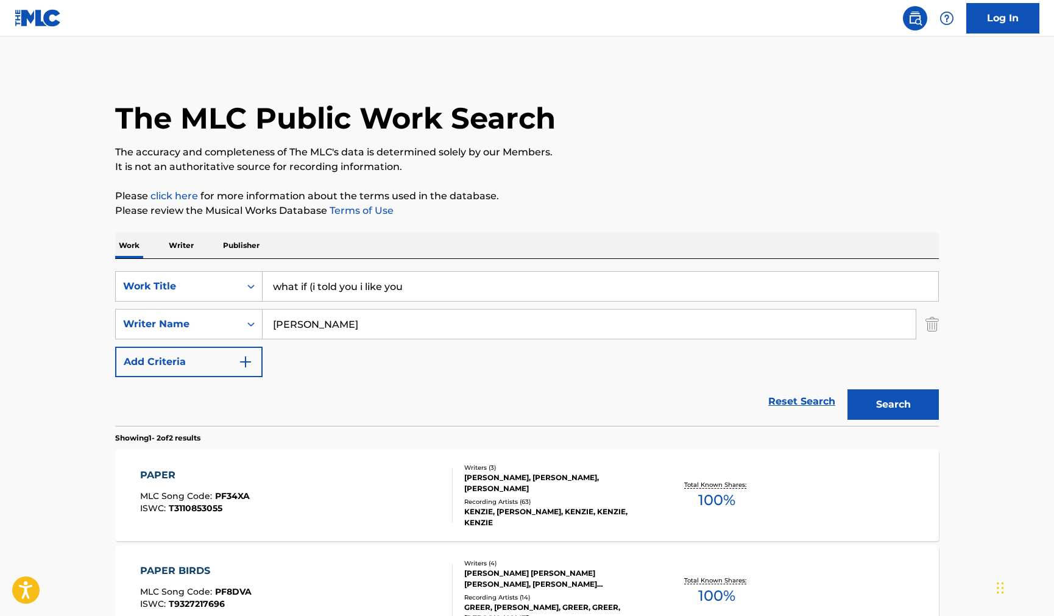
type input "what if (i told you i like you"
click at [847, 389] on button "Search" at bounding box center [892, 404] width 91 height 30
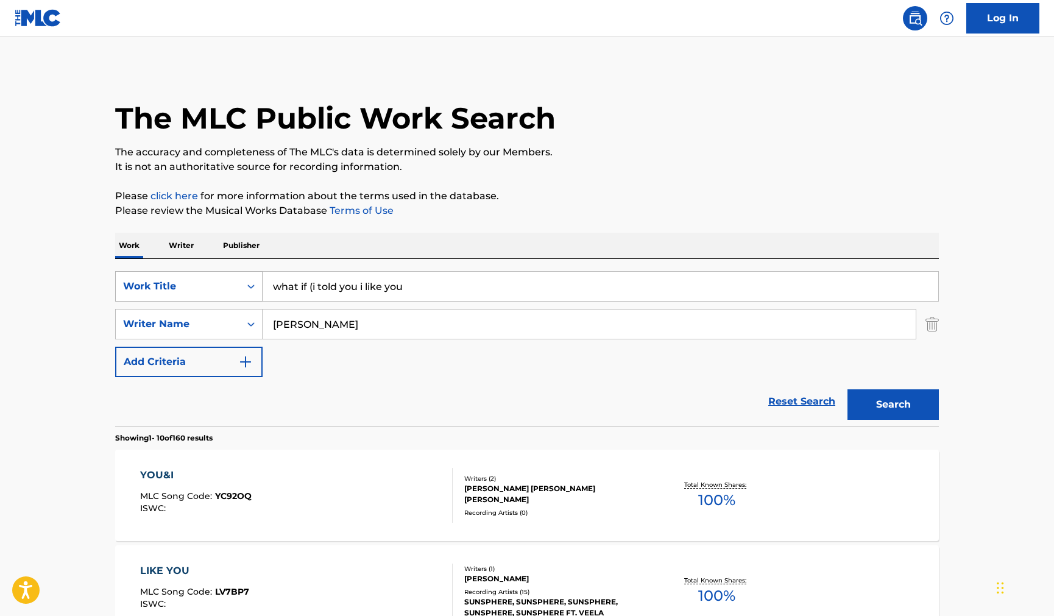
drag, startPoint x: 448, startPoint y: 294, endPoint x: 245, endPoint y: 298, distance: 202.9
click at [245, 298] on div "SearchWithCriteria568abd55-3bad-4688-85cb-243513092531 Work Title what if (i to…" at bounding box center [527, 286] width 824 height 30
click at [275, 292] on input "Search Form" at bounding box center [601, 286] width 676 height 29
paste input "WHAT IF (I TOLD YOU I LIKE YOU)"
type input "WHAT IF (I TOLD YOU I LIKE YOU)"
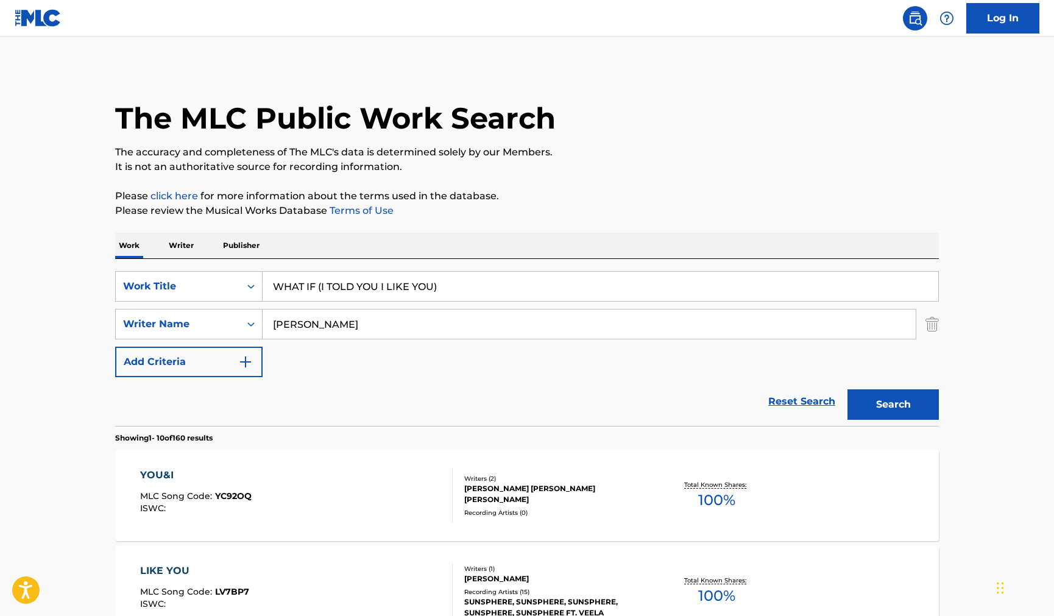
click at [847, 389] on button "Search" at bounding box center [892, 404] width 91 height 30
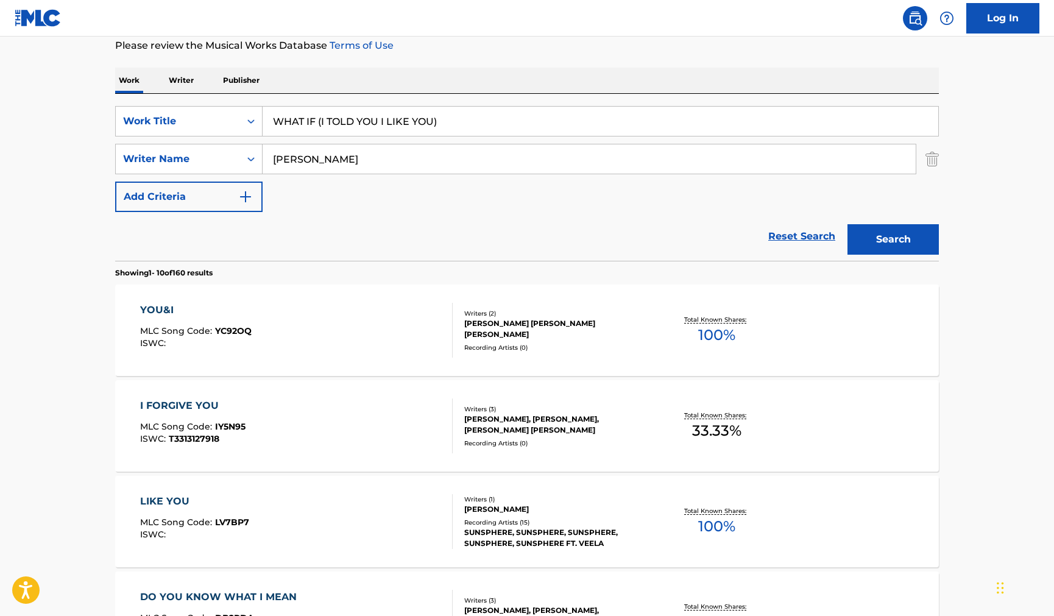
scroll to position [183, 0]
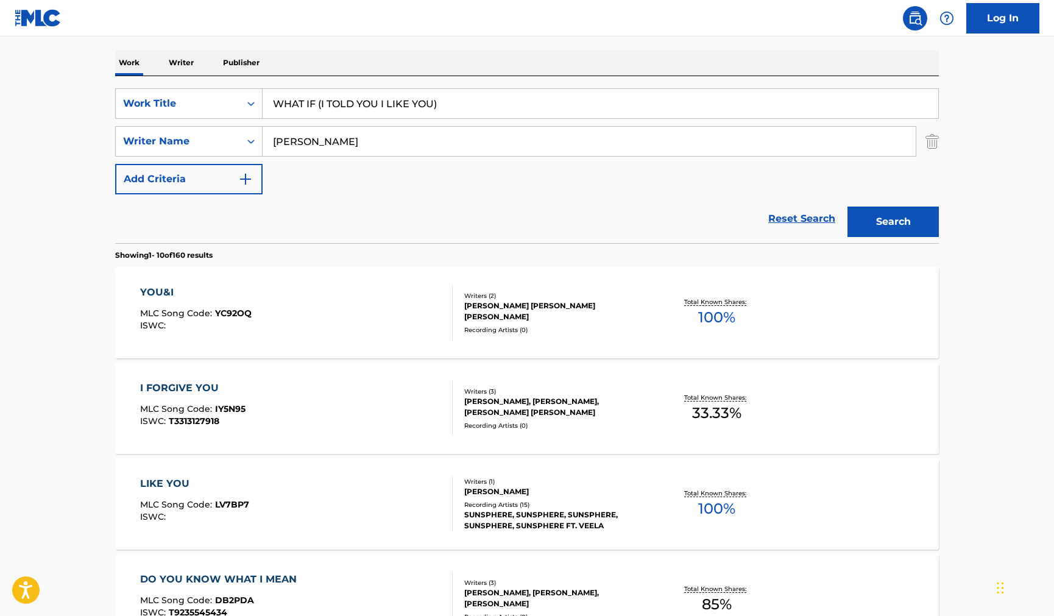
drag, startPoint x: 475, startPoint y: 113, endPoint x: 259, endPoint y: 122, distance: 216.5
click at [259, 122] on div "SearchWithCriteria568abd55-3bad-4688-85cb-243513092531 Work Title WHAT IF (I TO…" at bounding box center [527, 141] width 824 height 106
click at [270, 142] on input "[PERSON_NAME]" at bounding box center [589, 141] width 653 height 29
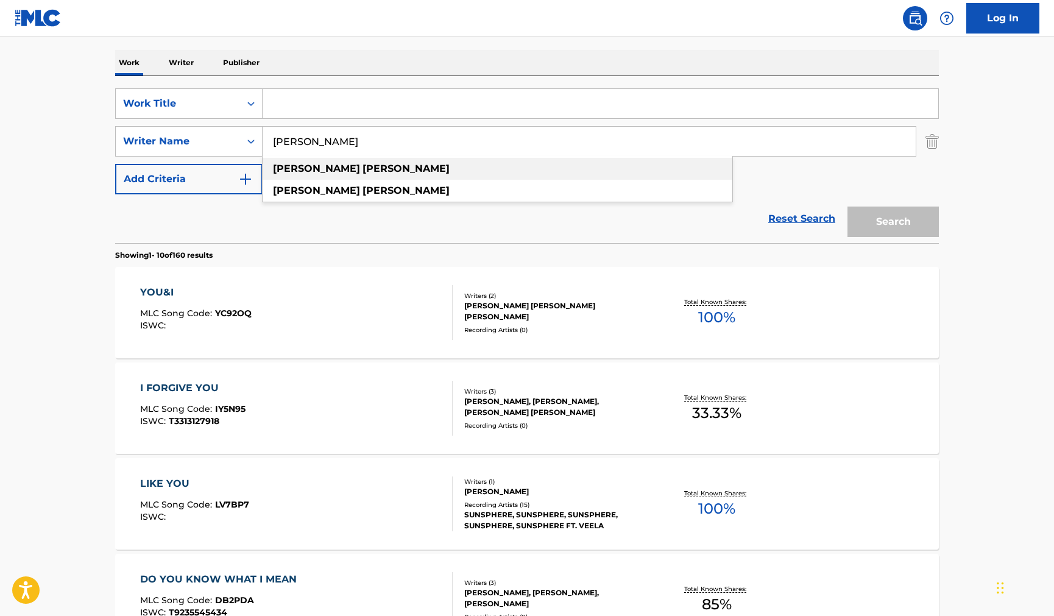
type input "[PERSON_NAME]"
click at [355, 162] on div "[PERSON_NAME]" at bounding box center [498, 169] width 470 height 22
click at [405, 141] on input "[PERSON_NAME]" at bounding box center [589, 141] width 653 height 29
click at [182, 60] on p "Writer" at bounding box center [181, 63] width 32 height 26
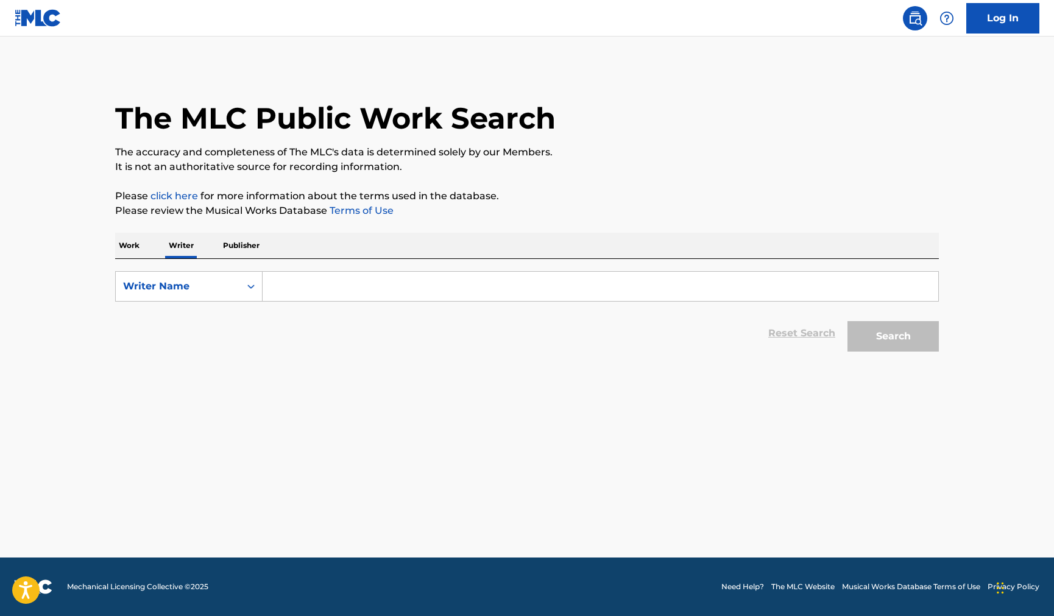
click at [289, 283] on input "Search Form" at bounding box center [601, 286] width 676 height 29
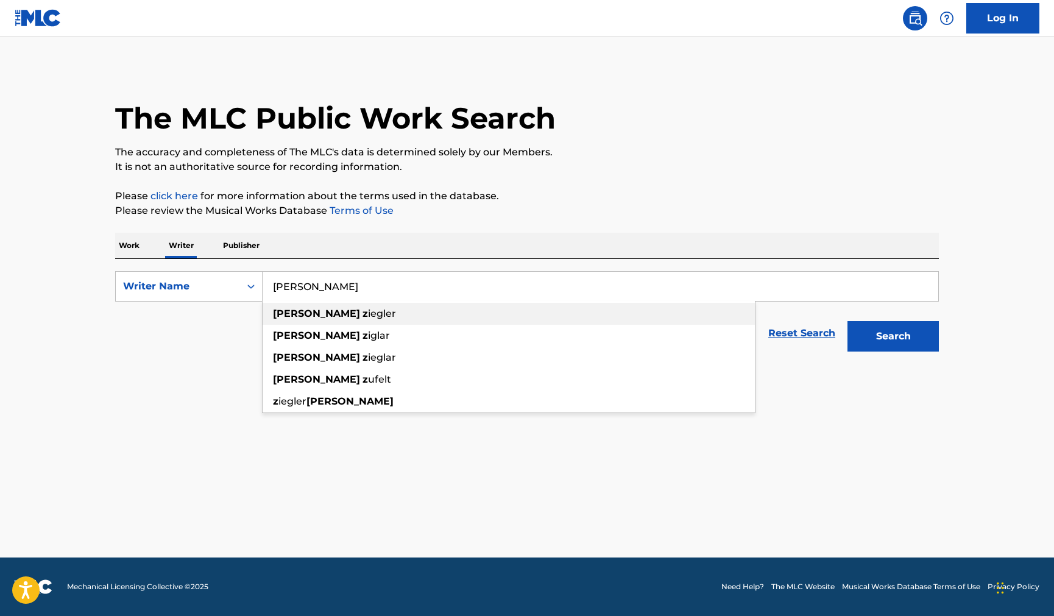
click at [315, 310] on strong "[PERSON_NAME]" at bounding box center [316, 314] width 87 height 12
type input "[PERSON_NAME]"
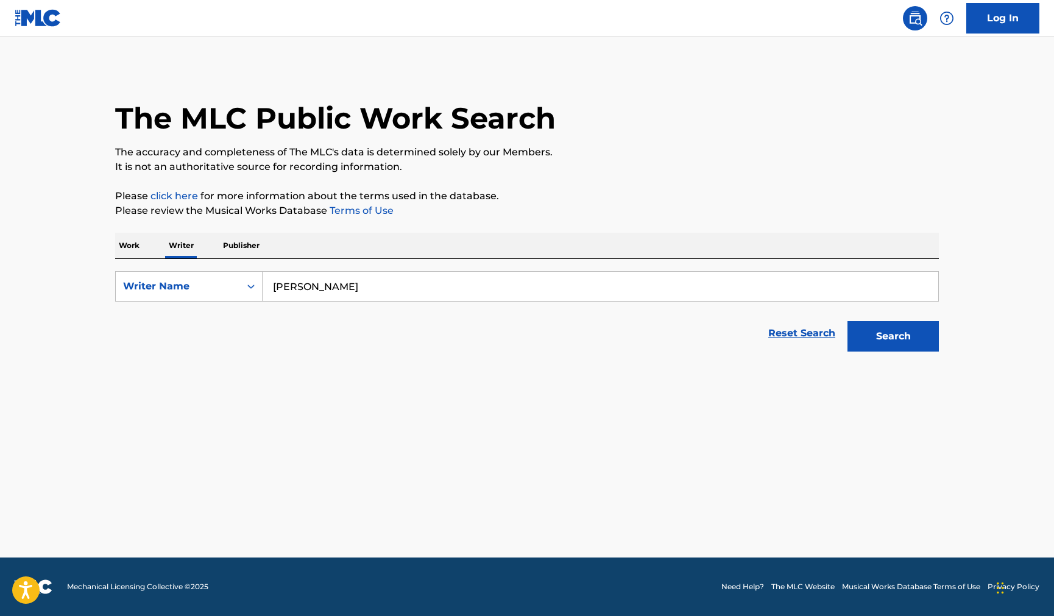
click at [889, 347] on button "Search" at bounding box center [892, 336] width 91 height 30
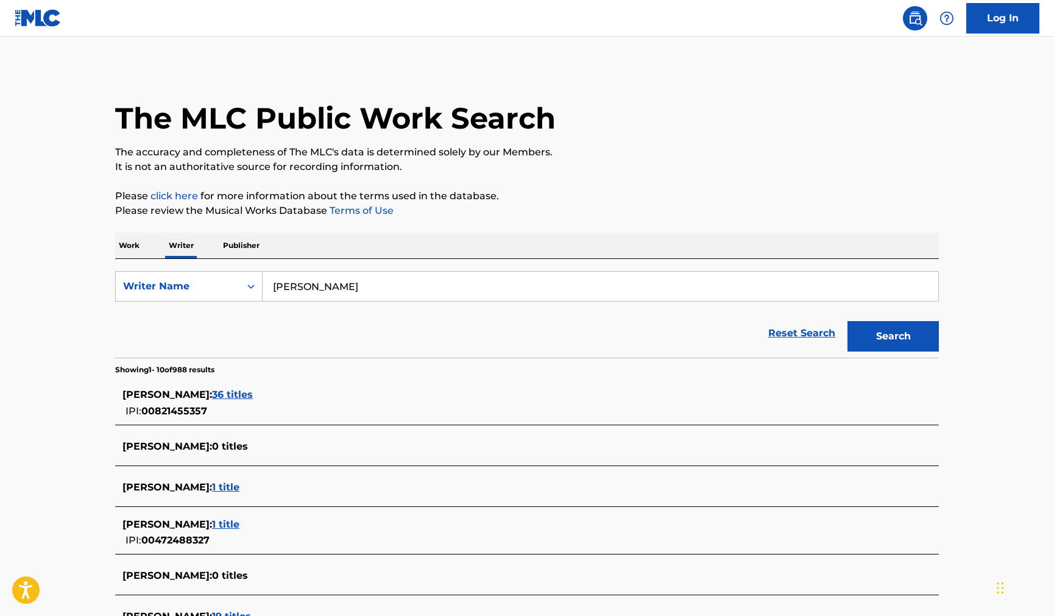
click at [253, 392] on span "36 titles" at bounding box center [232, 395] width 41 height 12
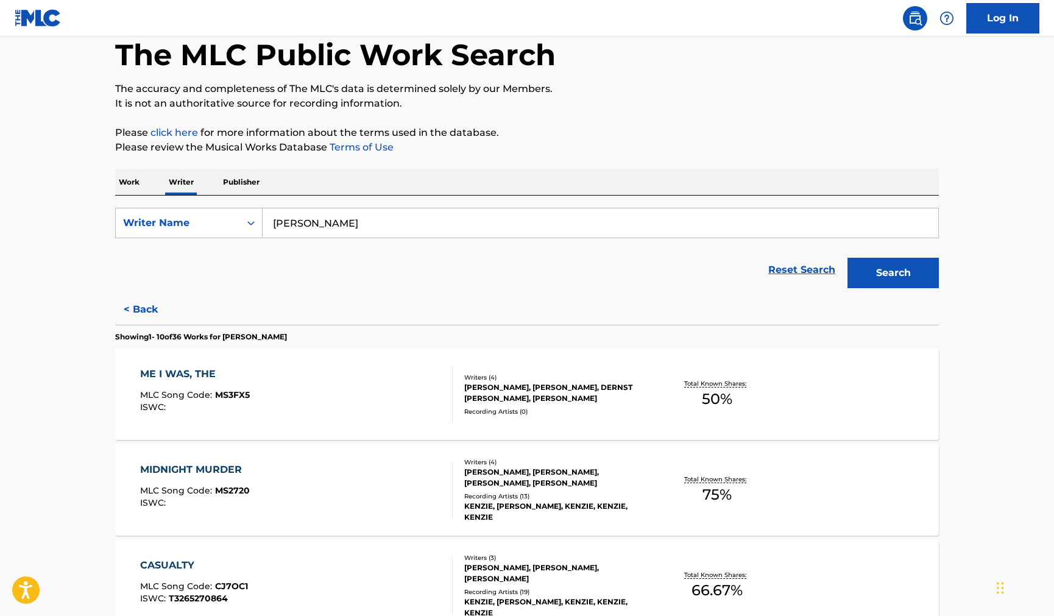
scroll to position [122, 0]
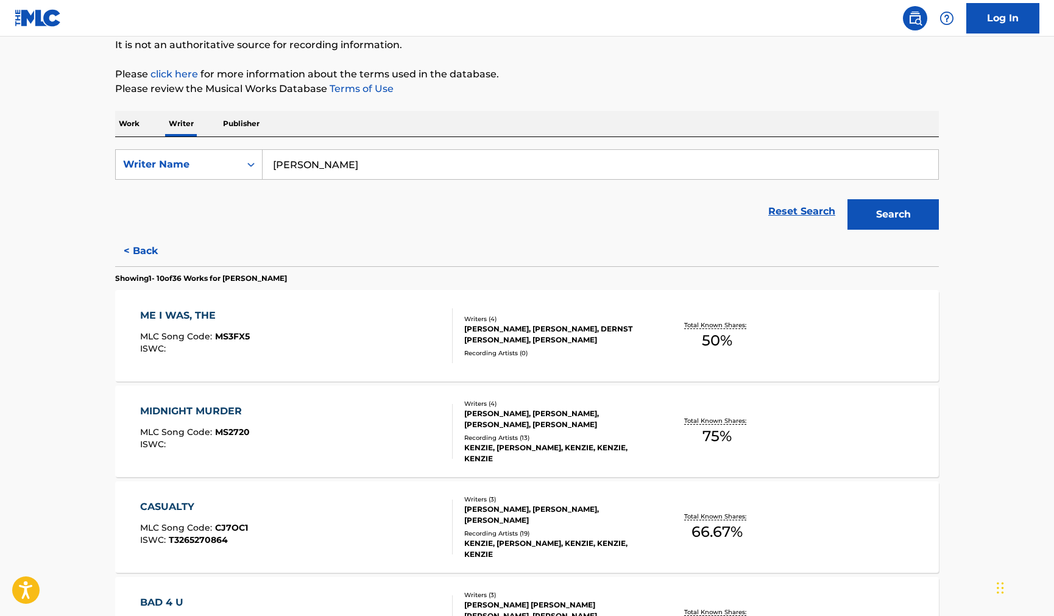
click at [62, 259] on main "The MLC Public Work Search The accuracy and completeness of The MLC's data is d…" at bounding box center [527, 613] width 1054 height 1396
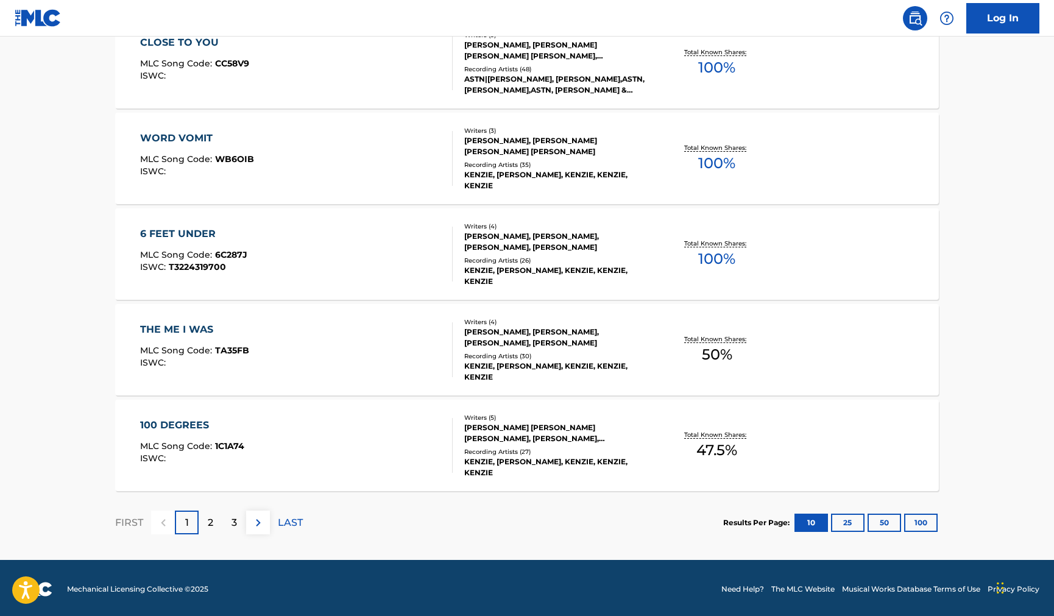
scroll to position [875, 0]
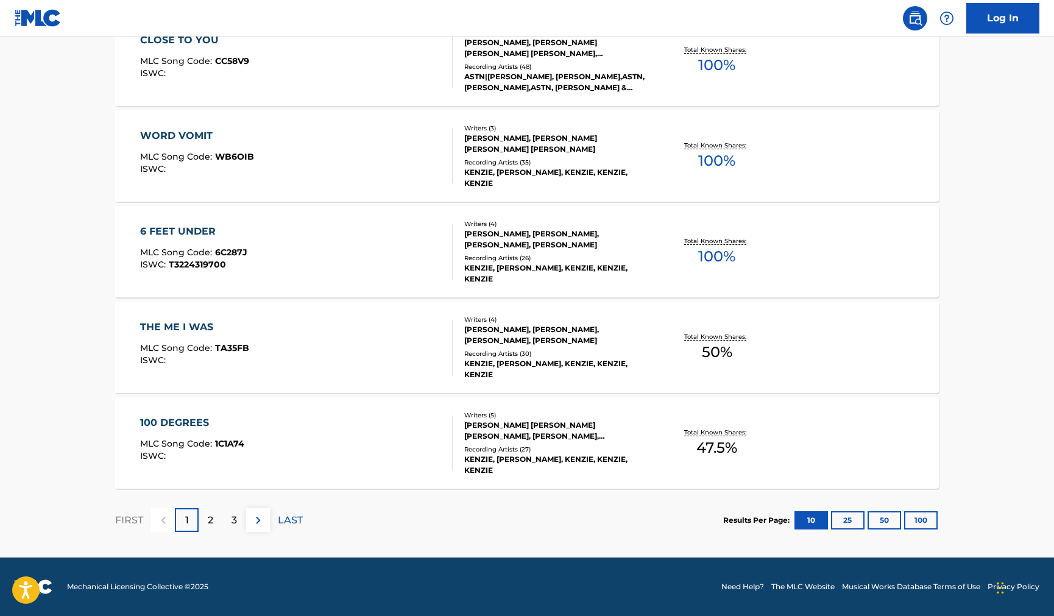
click at [291, 514] on p "LAST" at bounding box center [290, 520] width 25 height 15
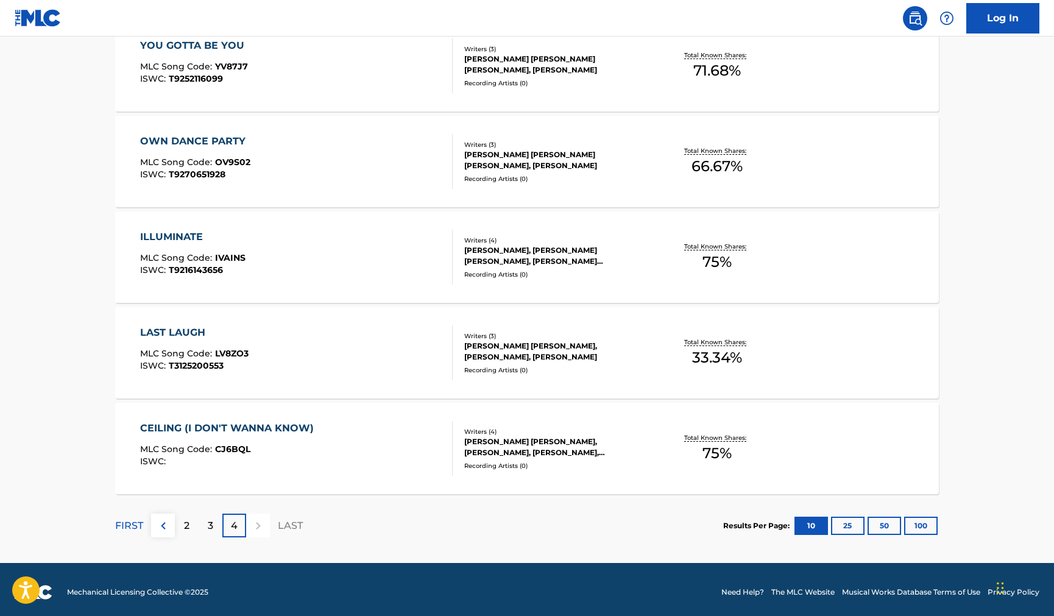
scroll to position [493, 0]
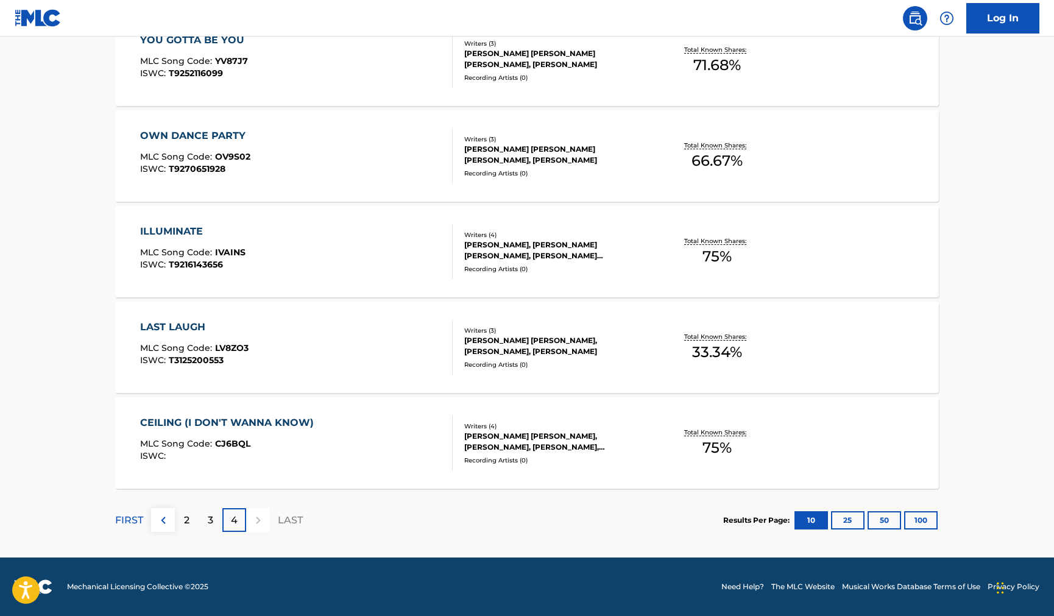
click at [189, 517] on p "2" at bounding box center [186, 520] width 5 height 15
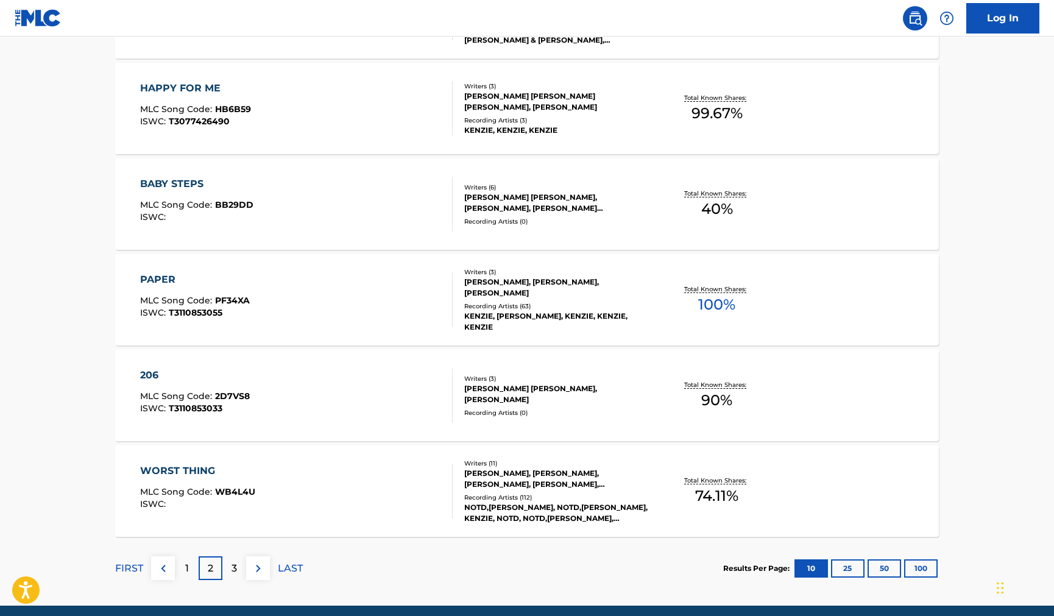
scroll to position [853, 0]
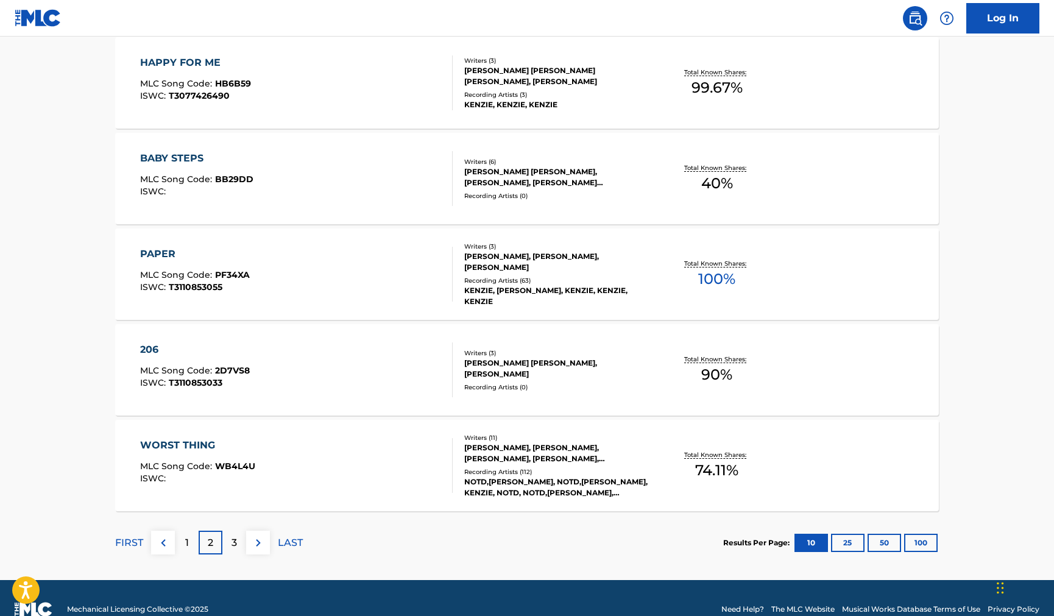
click at [227, 543] on div "3" at bounding box center [234, 543] width 24 height 24
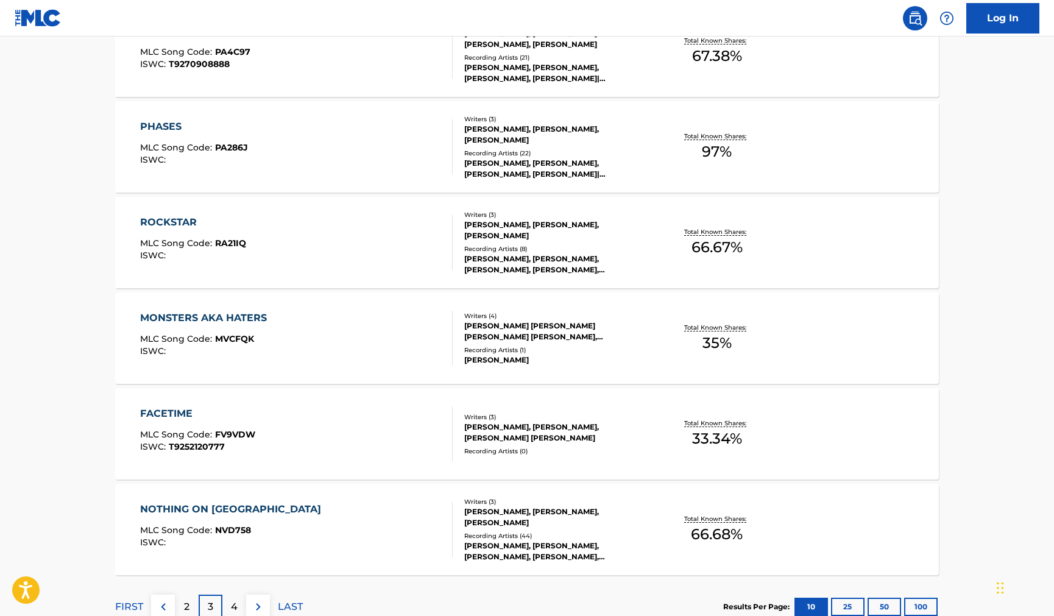
scroll to position [853, 0]
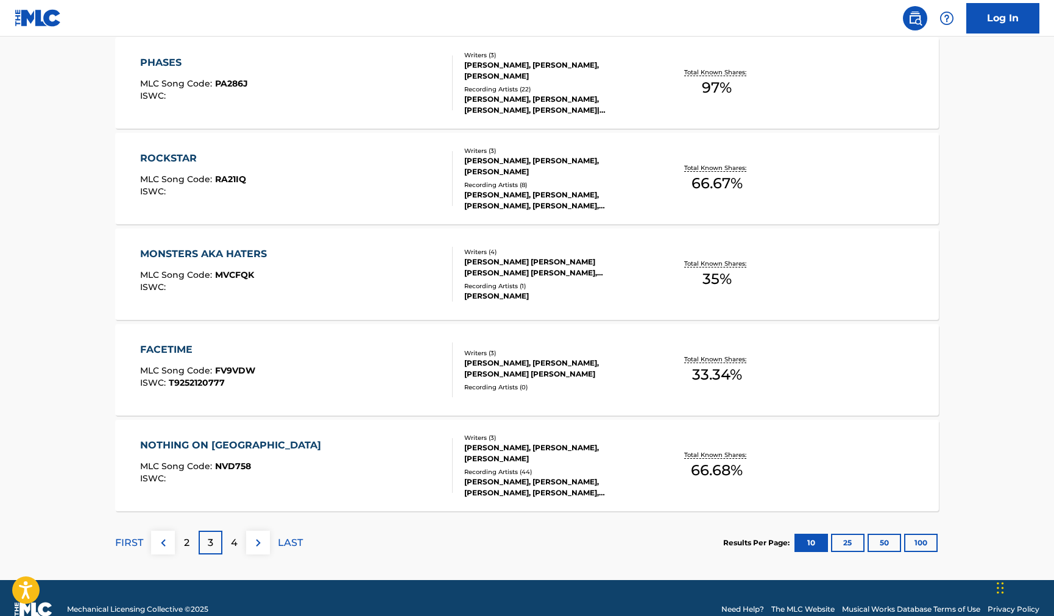
click at [236, 545] on p "4" at bounding box center [234, 543] width 7 height 15
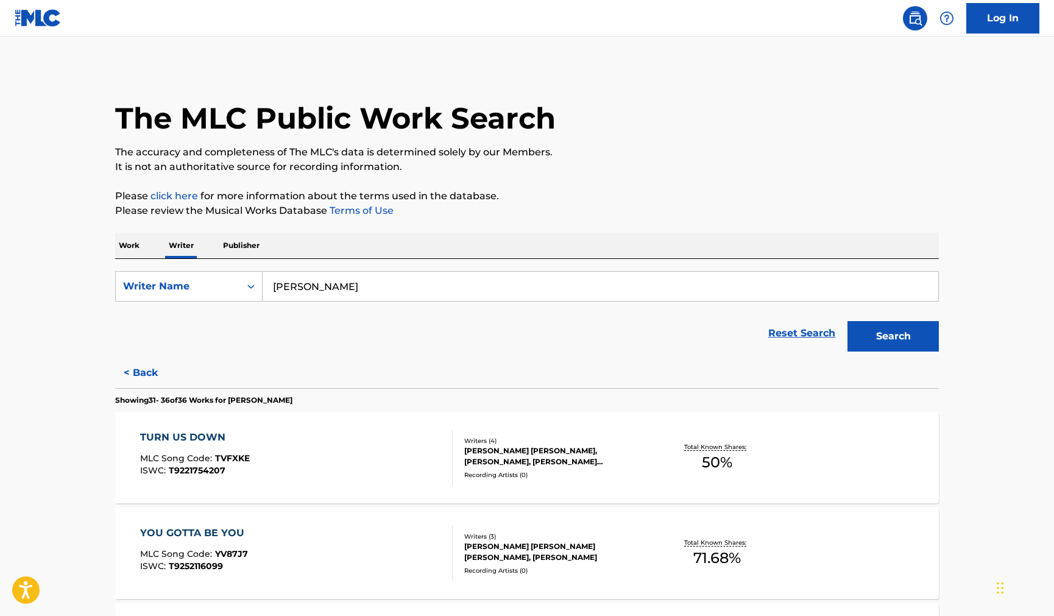
click at [26, 530] on main "The MLC Public Work Search The accuracy and completeness of The MLC's data is d…" at bounding box center [527, 544] width 1054 height 1014
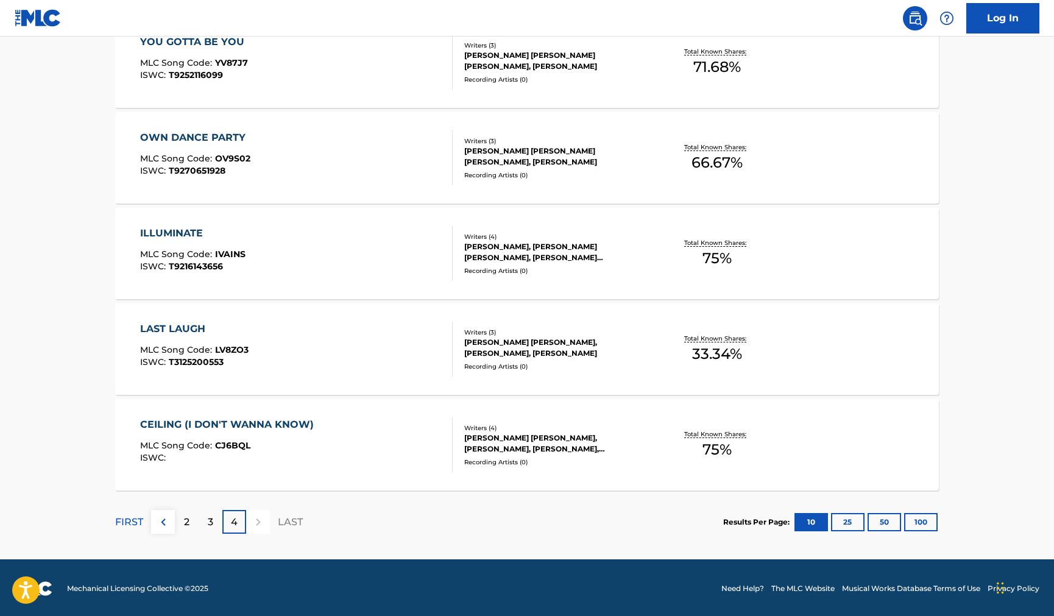
scroll to position [493, 0]
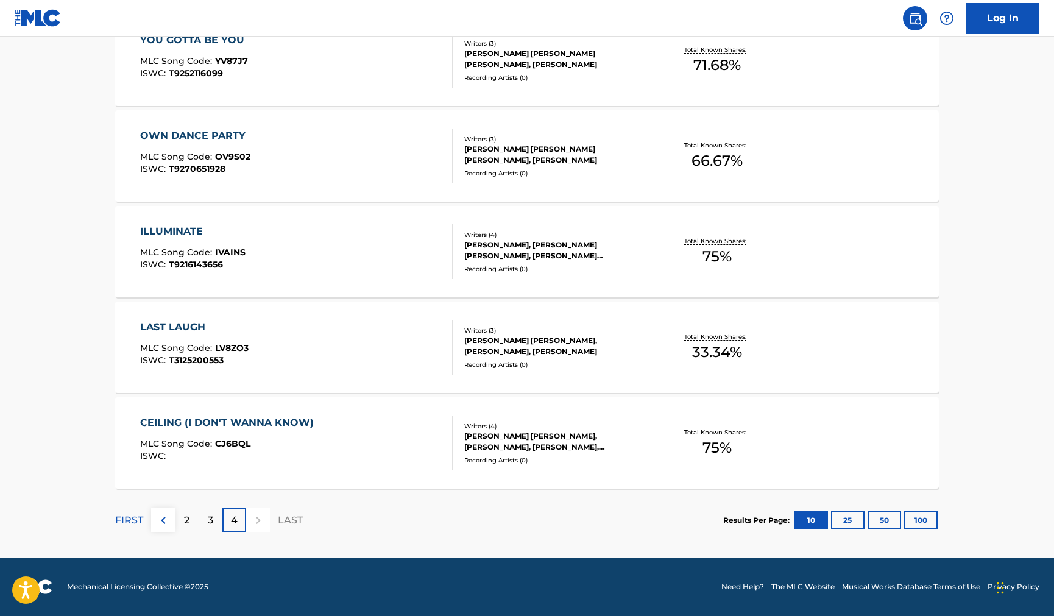
click at [1008, 19] on link "Log In" at bounding box center [1002, 18] width 73 height 30
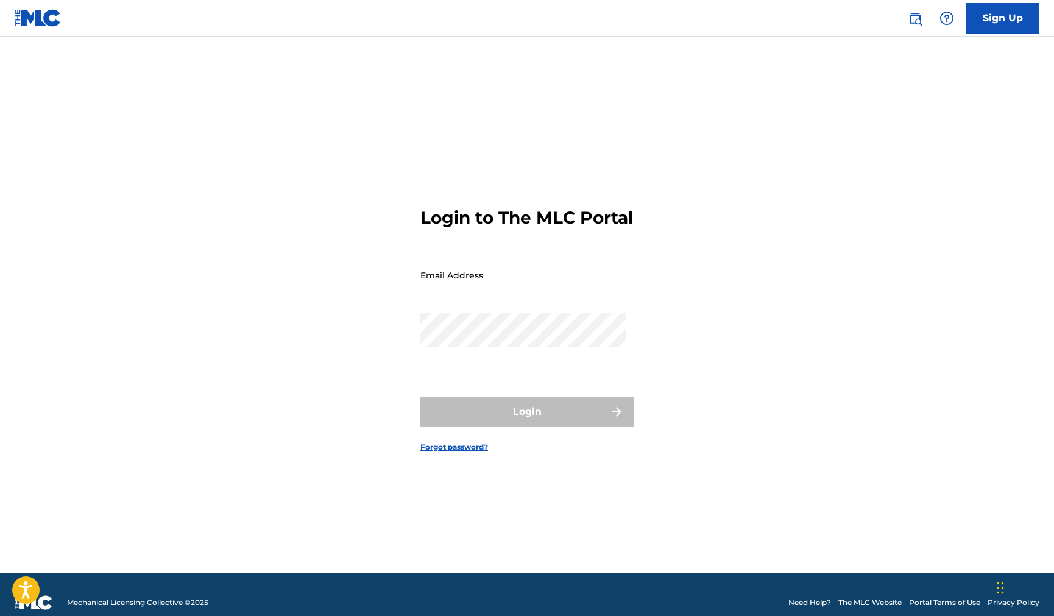
type input "[EMAIL_ADDRESS][DOMAIN_NAME]"
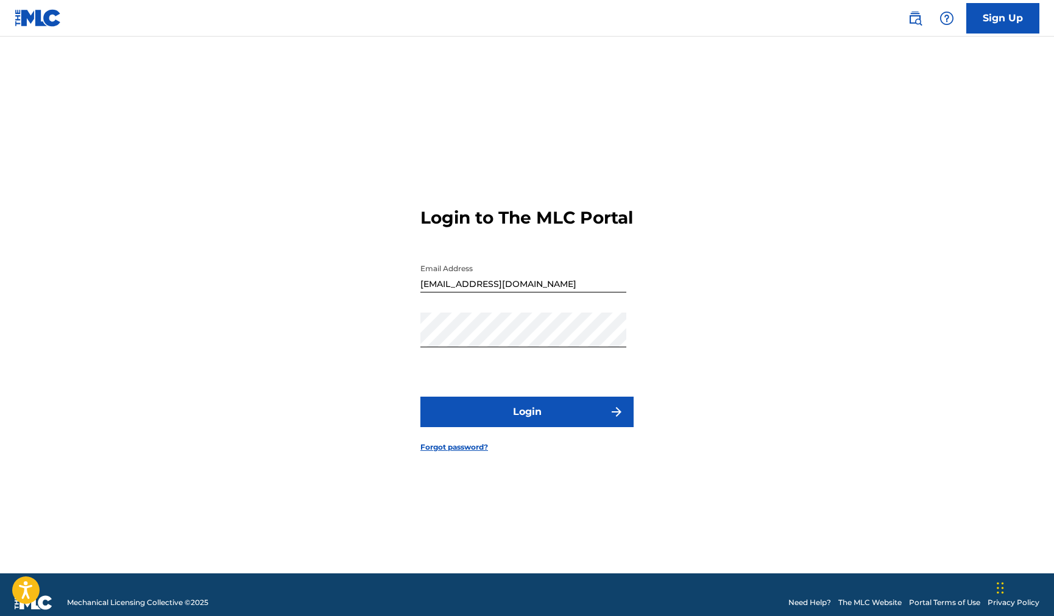
click at [538, 418] on button "Login" at bounding box center [526, 412] width 213 height 30
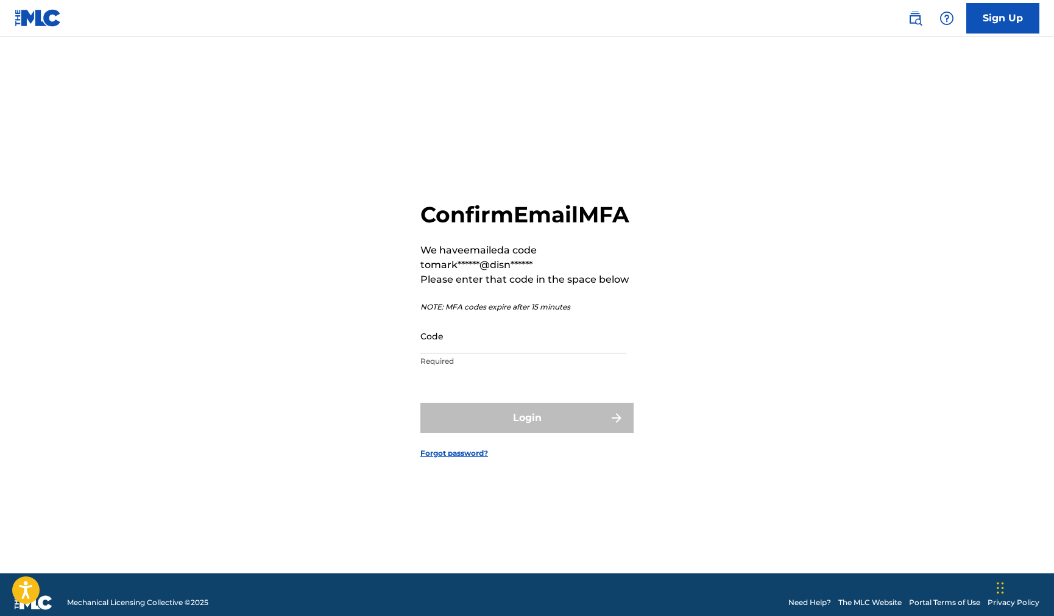
click at [456, 342] on input "Code" at bounding box center [523, 336] width 206 height 35
paste input "989433"
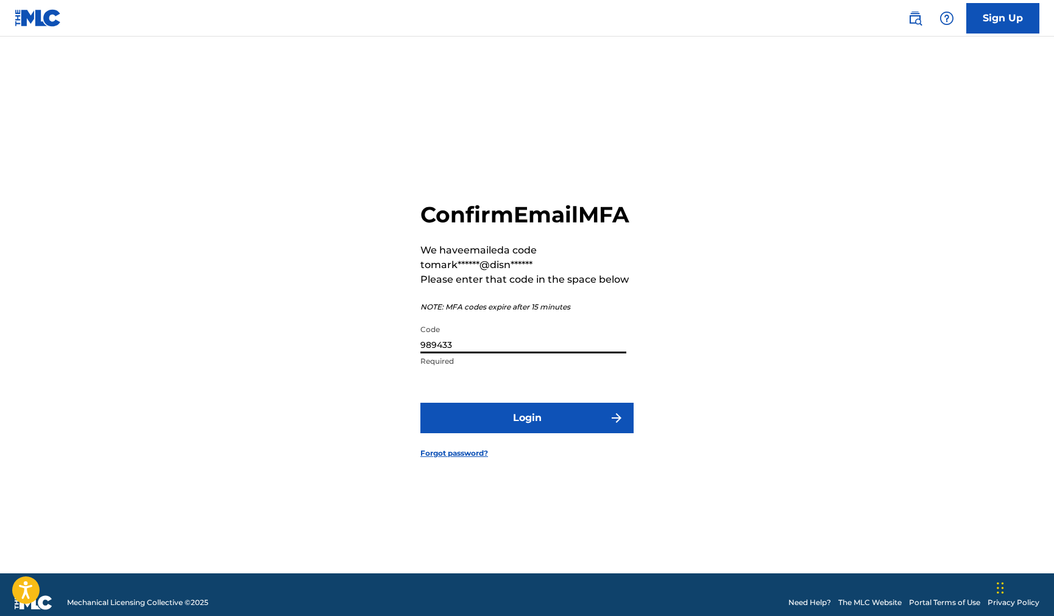
type input "989433"
click at [556, 426] on button "Login" at bounding box center [526, 418] width 213 height 30
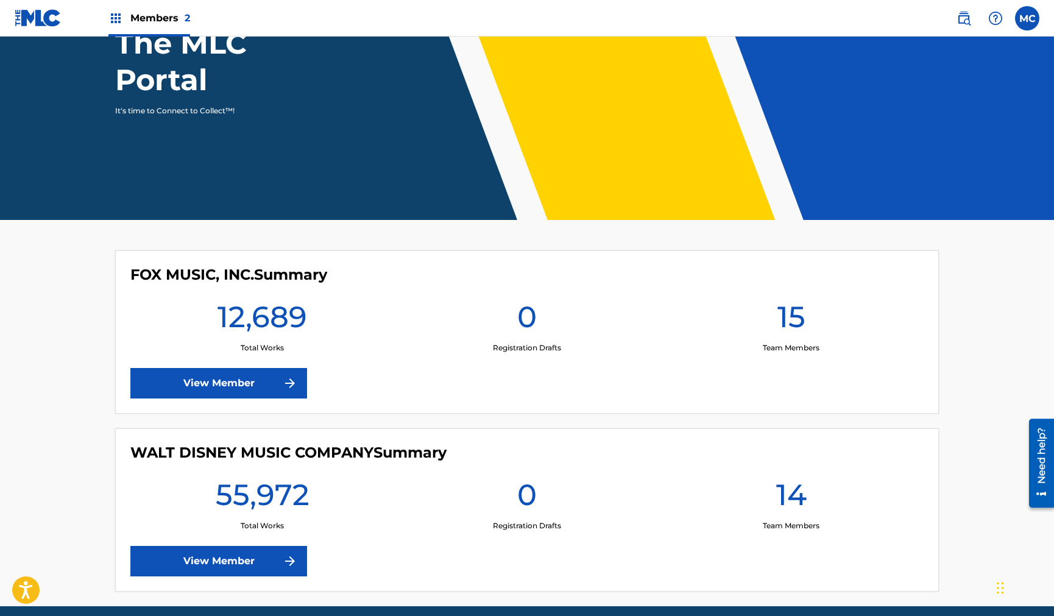
scroll to position [186, 0]
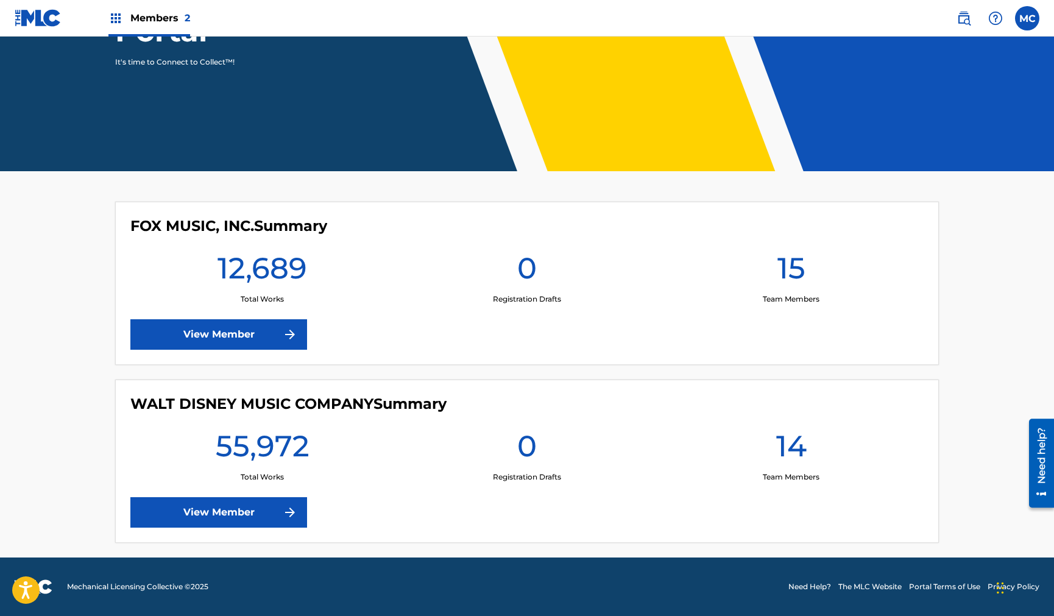
click at [219, 517] on link "View Member" at bounding box center [218, 512] width 177 height 30
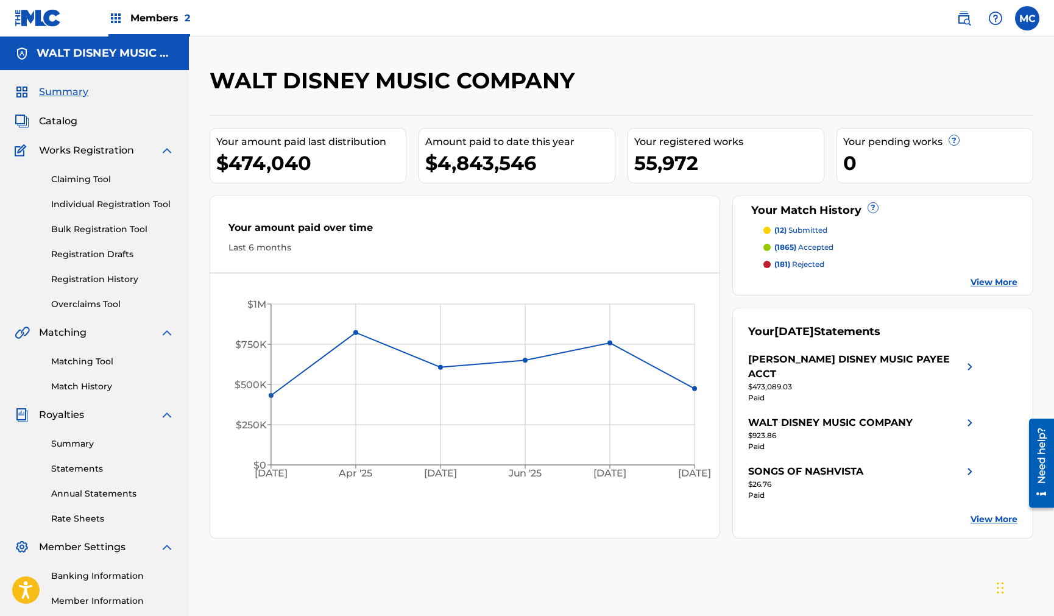
click at [43, 116] on span "Catalog" at bounding box center [58, 121] width 38 height 15
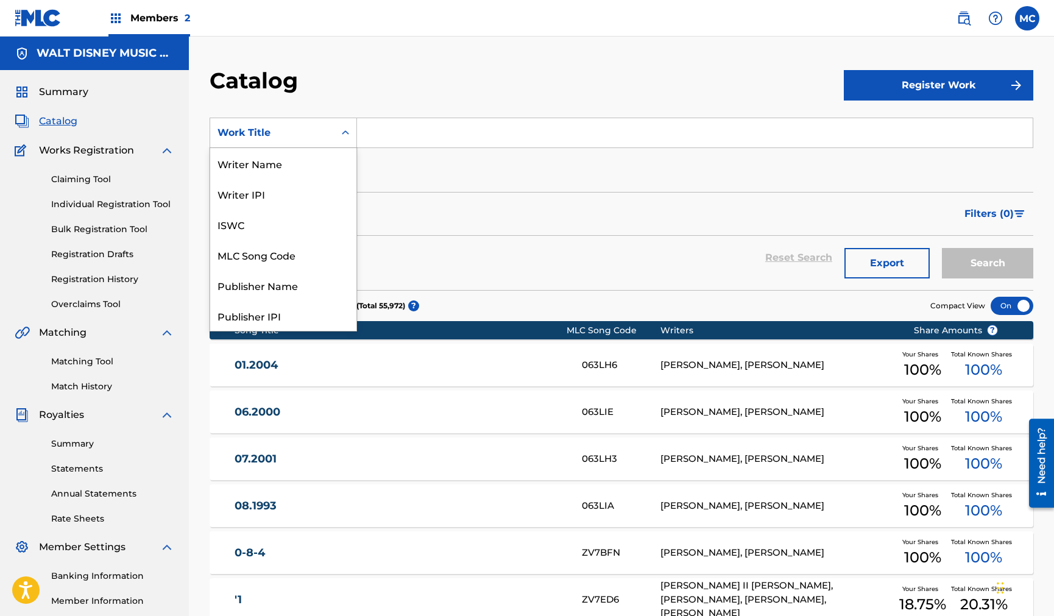
click at [267, 135] on div "Work Title" at bounding box center [272, 133] width 110 height 15
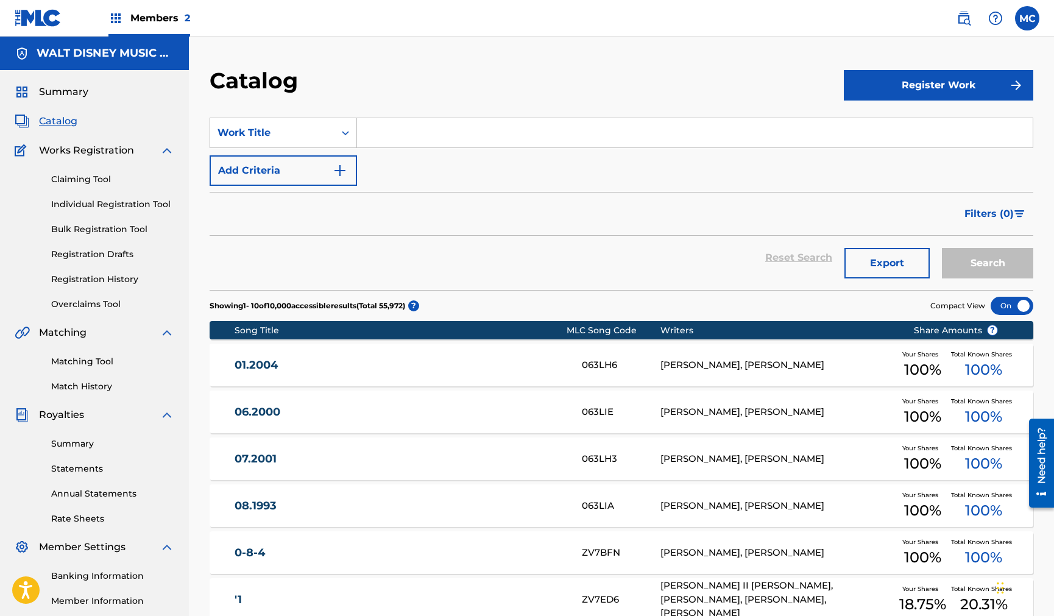
click at [434, 97] on div "Catalog" at bounding box center [527, 85] width 634 height 36
click at [430, 128] on input "Search Form" at bounding box center [695, 132] width 676 height 29
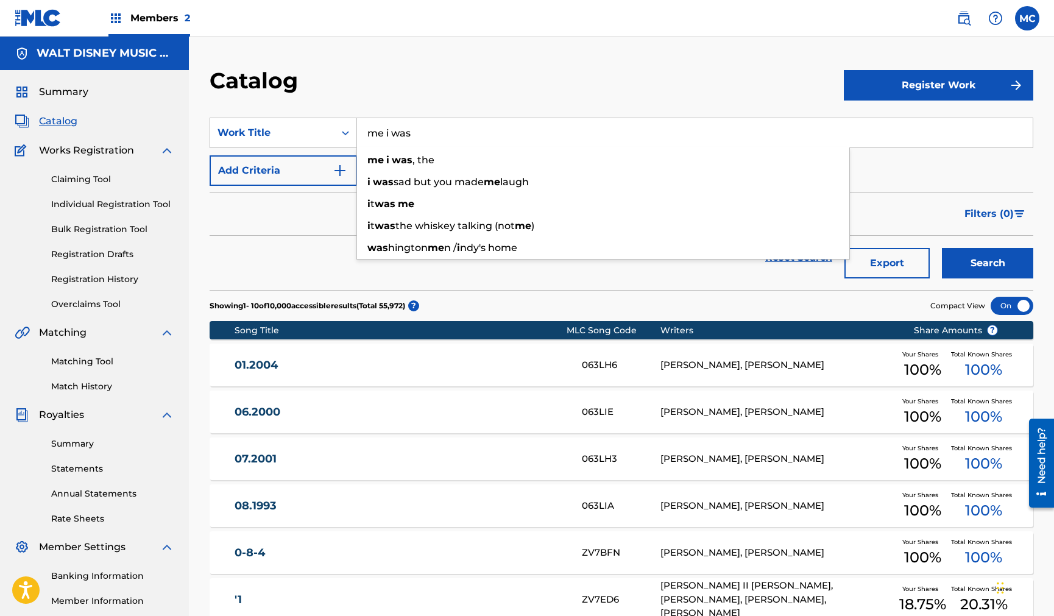
type input "me i was"
click at [942, 248] on button "Search" at bounding box center [987, 263] width 91 height 30
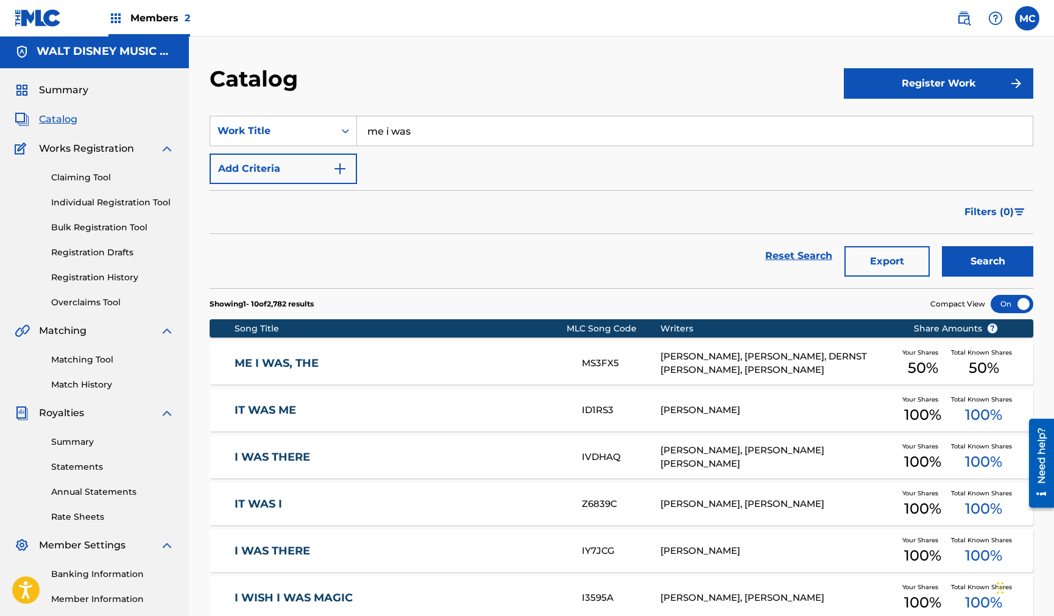
scroll to position [0, 0]
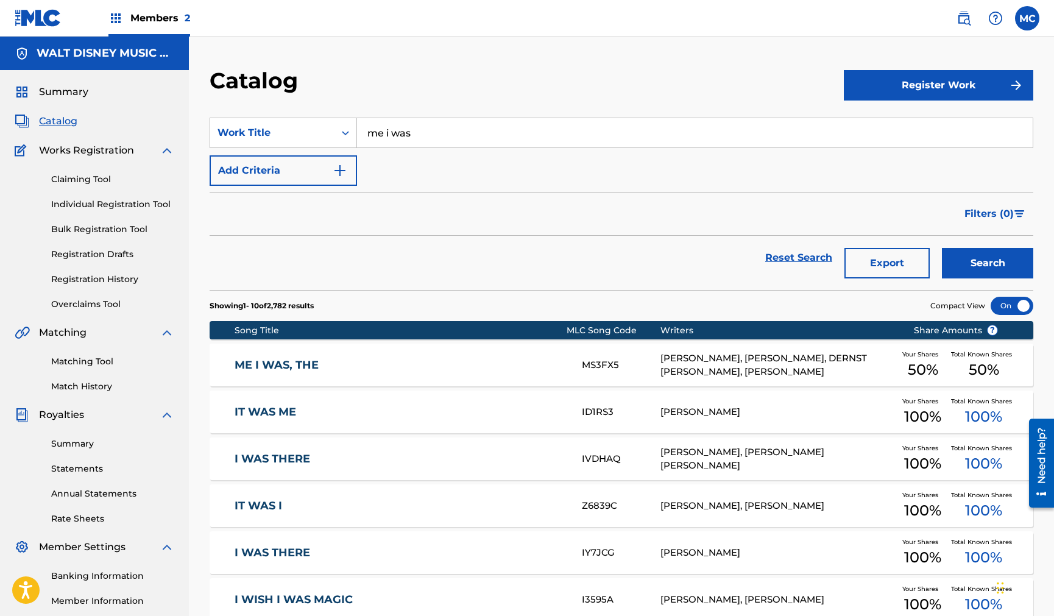
click at [285, 166] on button "Add Criteria" at bounding box center [283, 170] width 147 height 30
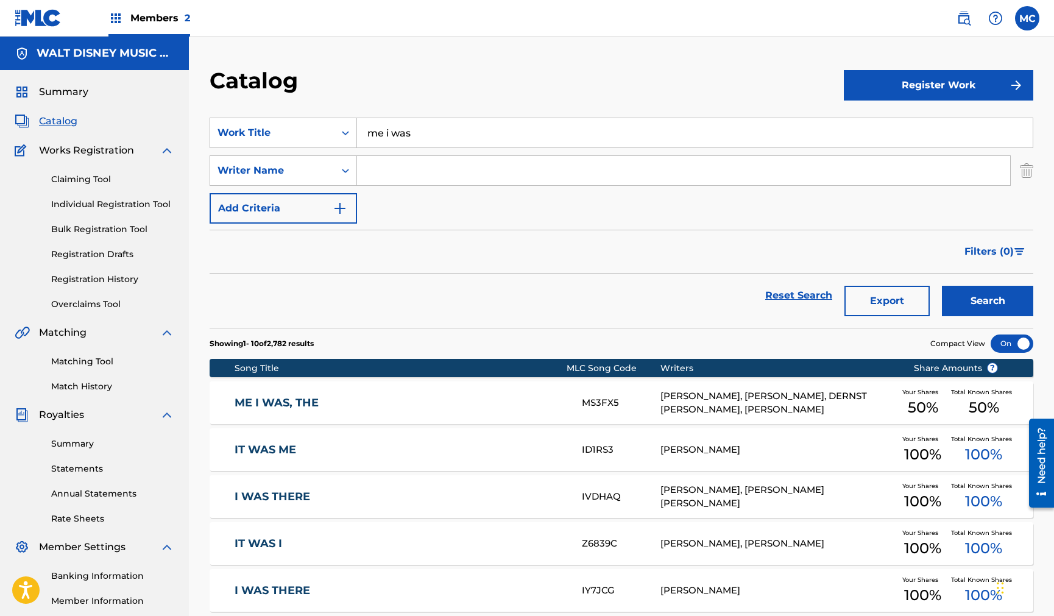
click at [377, 180] on input "Search Form" at bounding box center [683, 170] width 653 height 29
type input "[PERSON_NAME]"
click at [558, 244] on div "Filters ( 0 )" at bounding box center [622, 252] width 824 height 44
click at [994, 296] on button "Search" at bounding box center [987, 301] width 91 height 30
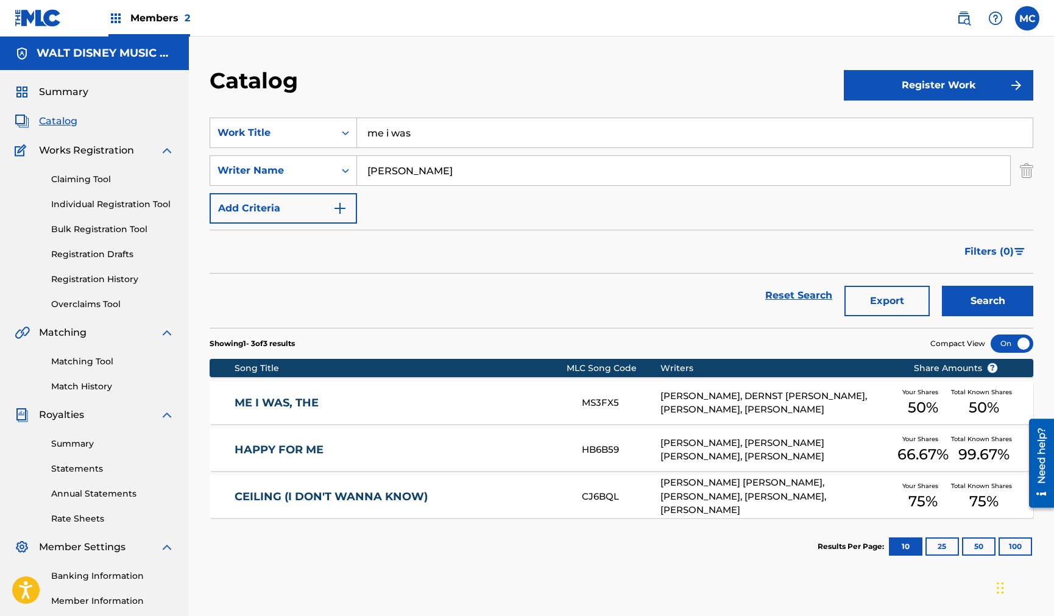
click at [685, 194] on div "SearchWithCriteria60e77161-b7ba-46be-a57c-a089c167ae90 Work Title me i was Sear…" at bounding box center [622, 171] width 824 height 106
click at [66, 173] on link "Claiming Tool" at bounding box center [112, 179] width 123 height 13
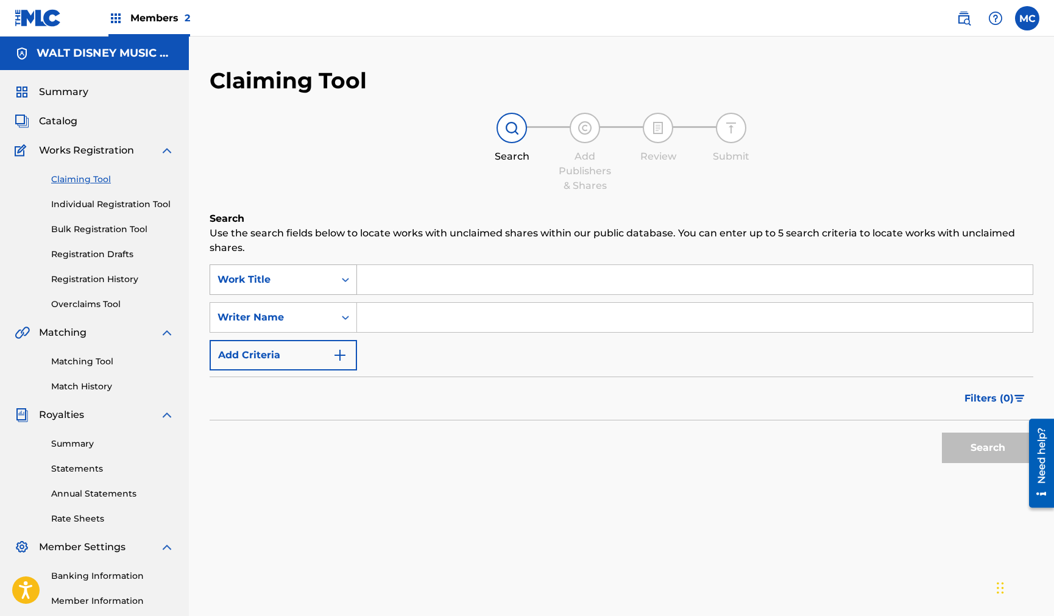
click at [323, 285] on div "Work Title" at bounding box center [272, 279] width 110 height 15
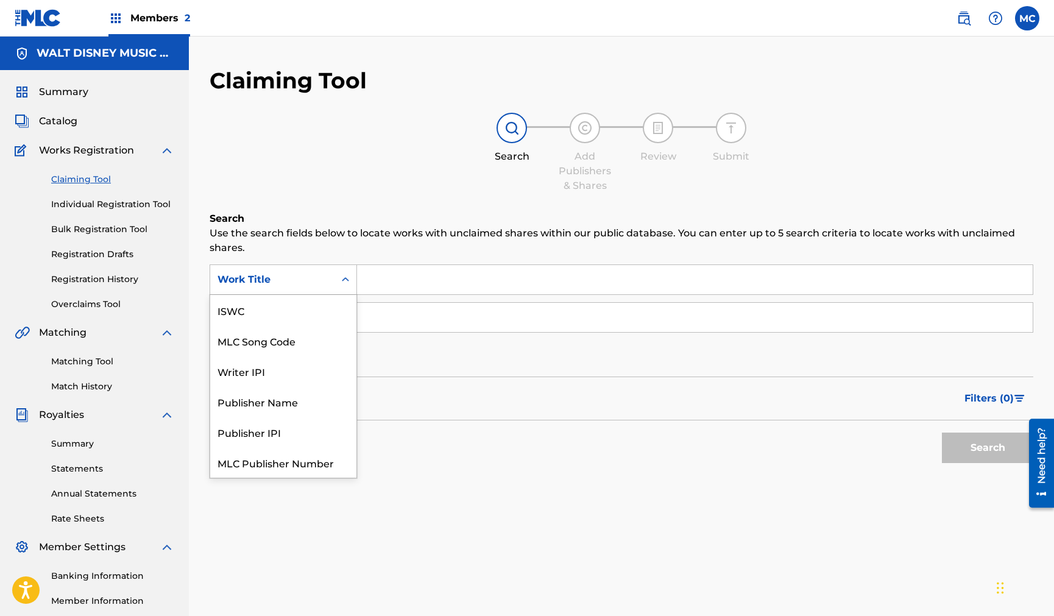
scroll to position [30, 0]
click at [311, 313] on div "MLC Song Code" at bounding box center [283, 310] width 146 height 30
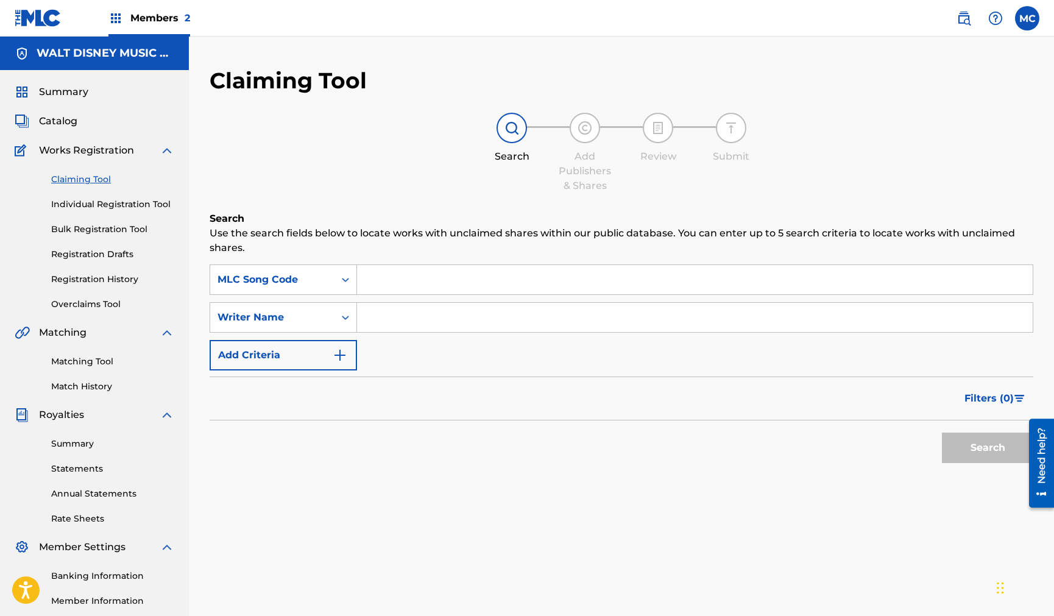
click at [383, 280] on input "Search Form" at bounding box center [695, 279] width 676 height 29
click at [413, 275] on input "msf" at bounding box center [695, 279] width 676 height 29
click at [529, 285] on input "msf" at bounding box center [695, 279] width 676 height 29
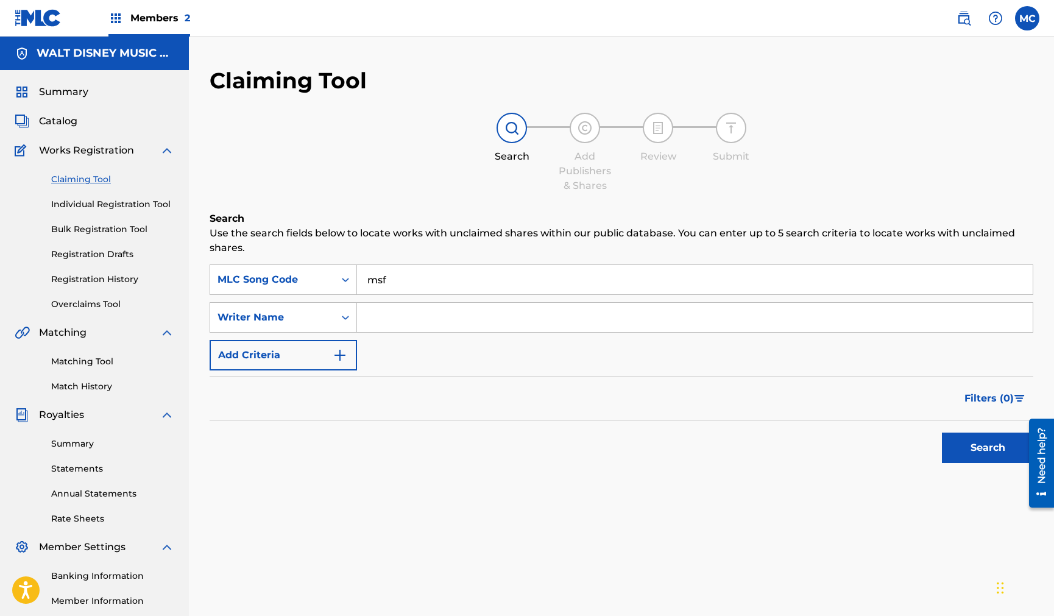
paste input "MS3FX5"
click at [942, 433] on button "Search" at bounding box center [987, 448] width 91 height 30
drag, startPoint x: 702, startPoint y: 394, endPoint x: 359, endPoint y: 348, distance: 345.3
click at [696, 392] on div "Filters ( 0 )" at bounding box center [622, 399] width 824 height 44
click at [427, 283] on input "MS3FX5" at bounding box center [695, 279] width 676 height 29
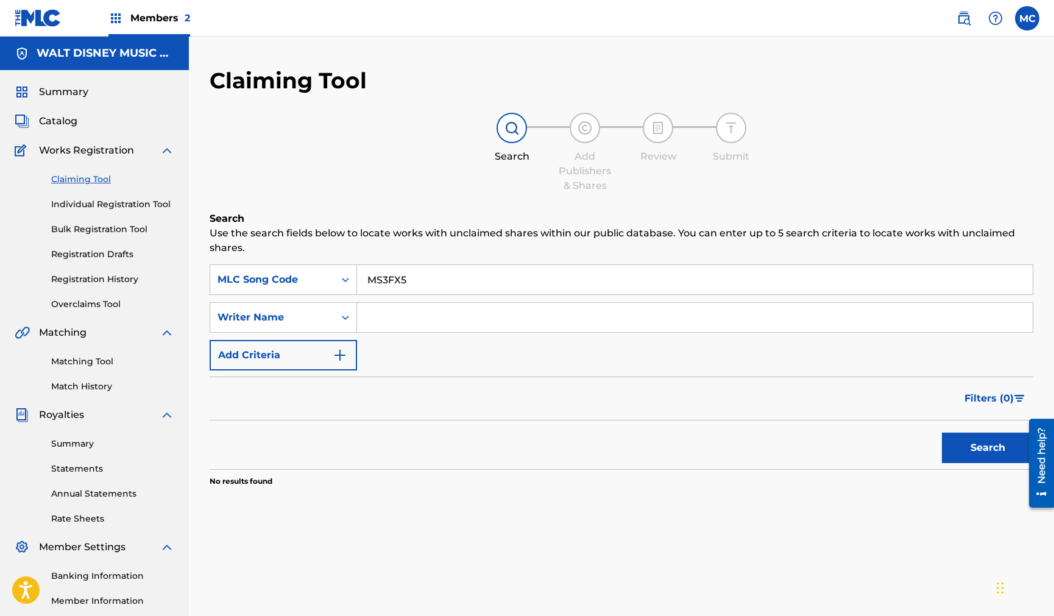
click at [427, 283] on input "MS3FX5" at bounding box center [695, 279] width 676 height 29
click at [426, 283] on input "MS3FX5" at bounding box center [695, 279] width 676 height 29
paste input "TA35FB"
type input "TA35FB"
click at [942, 433] on button "Search" at bounding box center [987, 448] width 91 height 30
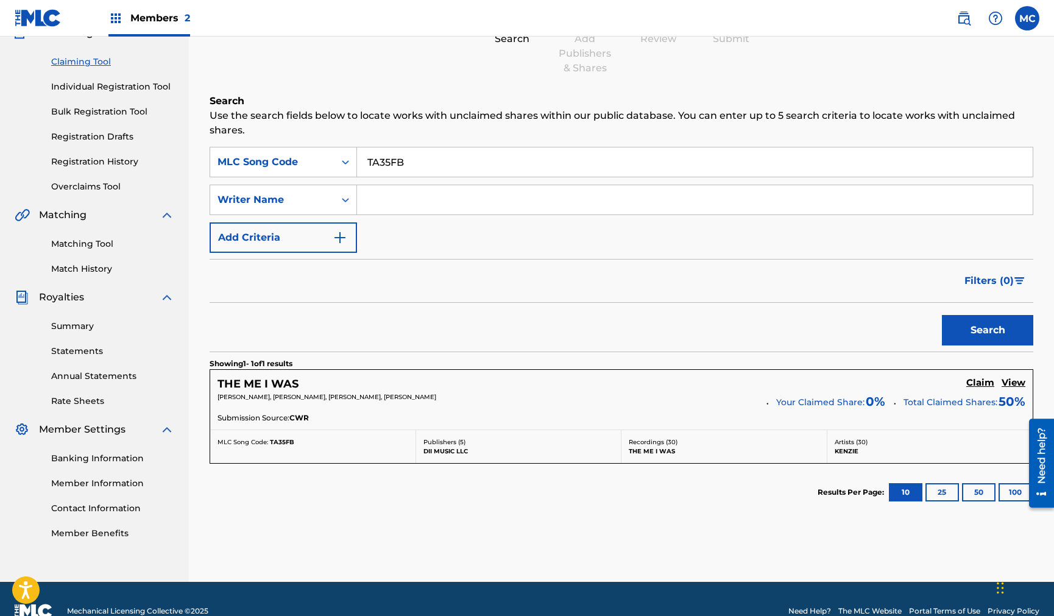
scroll to position [122, 0]
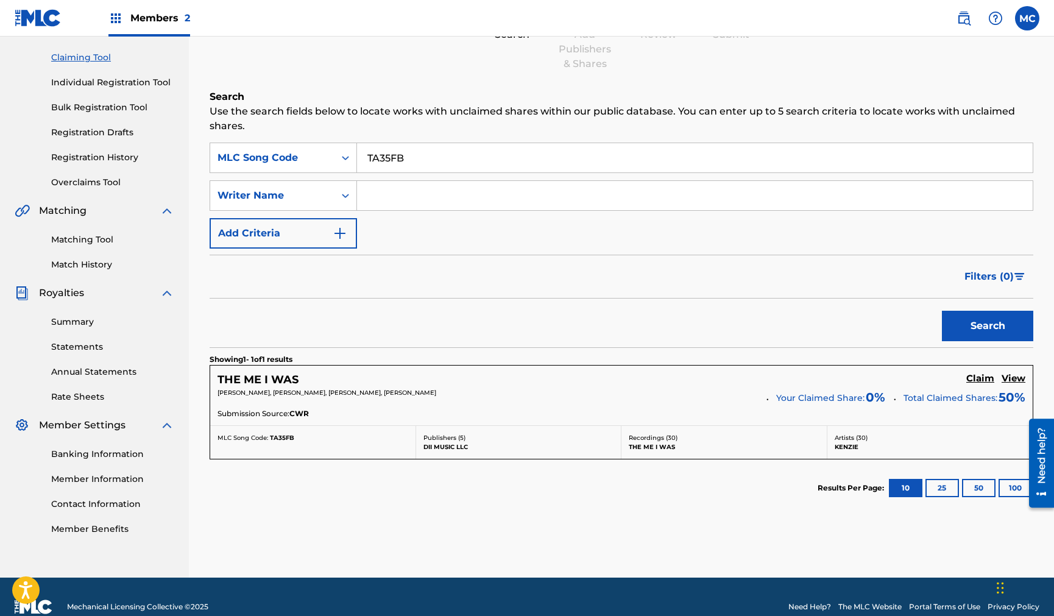
click at [978, 376] on h5 "Claim" at bounding box center [980, 379] width 28 height 12
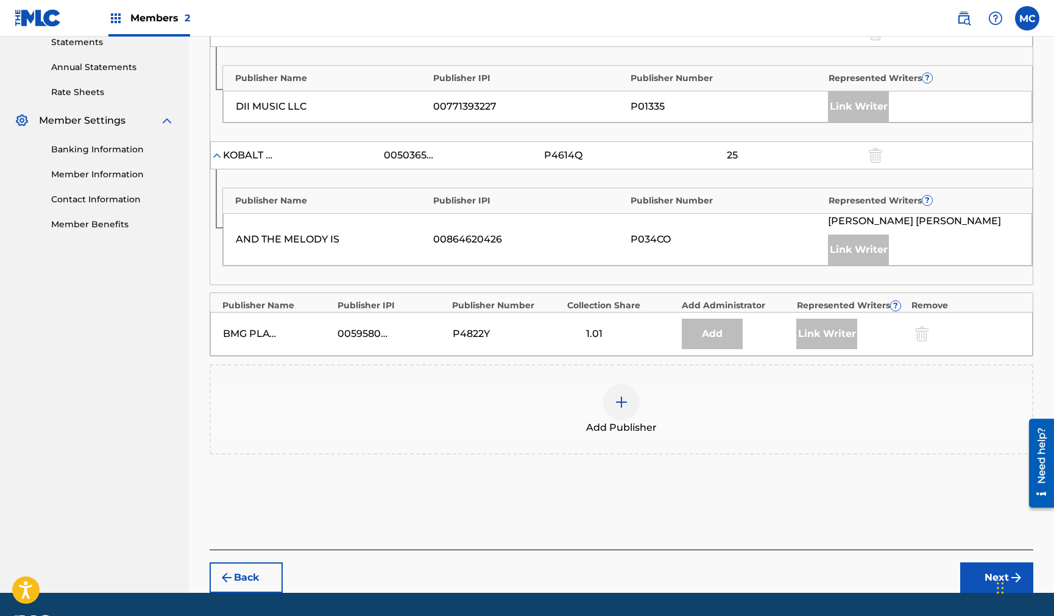
scroll to position [462, 0]
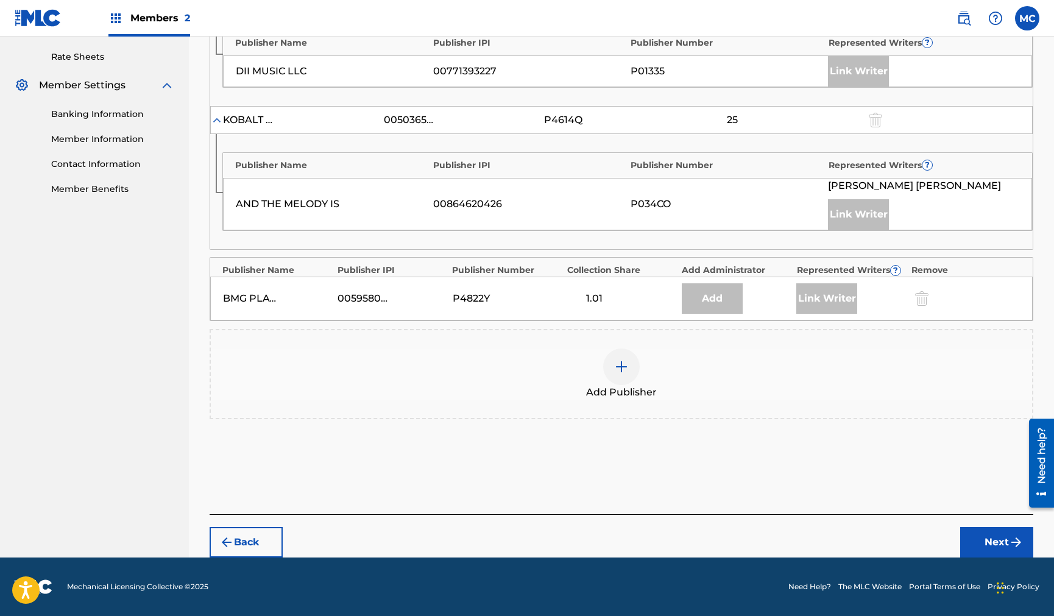
click at [209, 536] on div "Claiming Tool Search Add Publishers & Shares Review Submit Add Publishers & Sha…" at bounding box center [621, 81] width 853 height 952
click at [230, 531] on button "Back" at bounding box center [246, 542] width 73 height 30
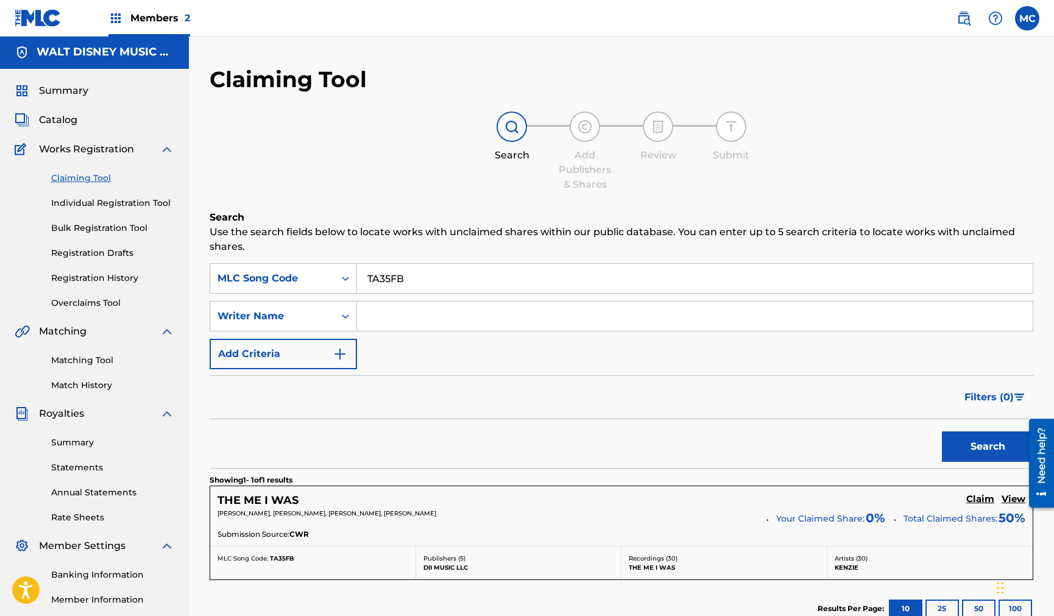
scroll to position [0, 0]
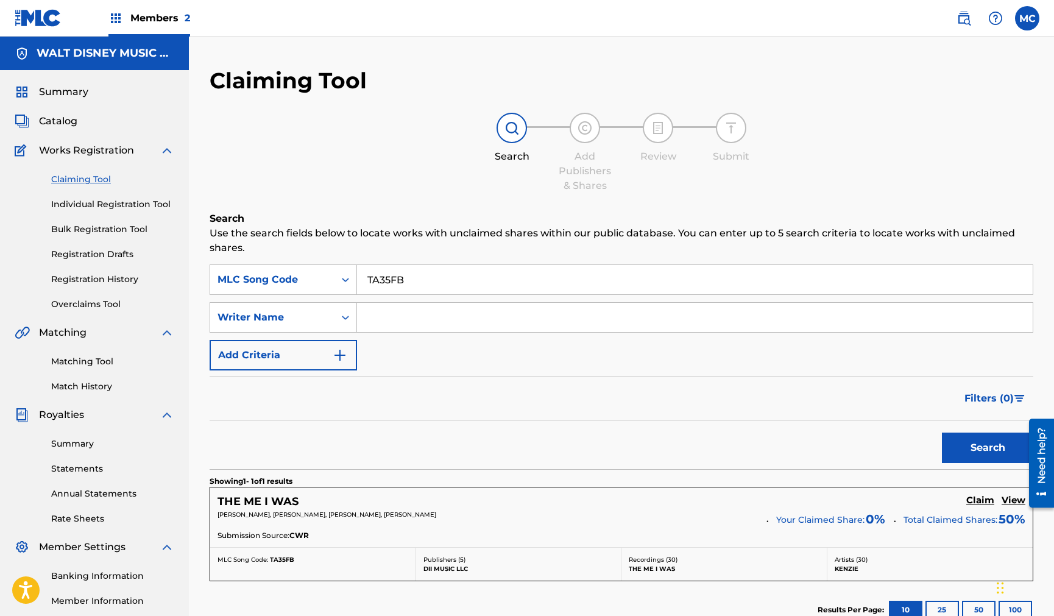
click at [274, 433] on div "Search" at bounding box center [622, 444] width 824 height 49
click at [320, 156] on div "Search Add Publishers & Shares Review Submit" at bounding box center [622, 153] width 824 height 80
click at [1028, 12] on label at bounding box center [1027, 18] width 24 height 24
click at [1027, 18] on input "MC [PERSON_NAME] [PERSON_NAME][EMAIL_ADDRESS][PERSON_NAME][DOMAIN_NAME] Notific…" at bounding box center [1027, 18] width 0 height 0
click at [902, 172] on p "Log out" at bounding box center [909, 172] width 29 height 11
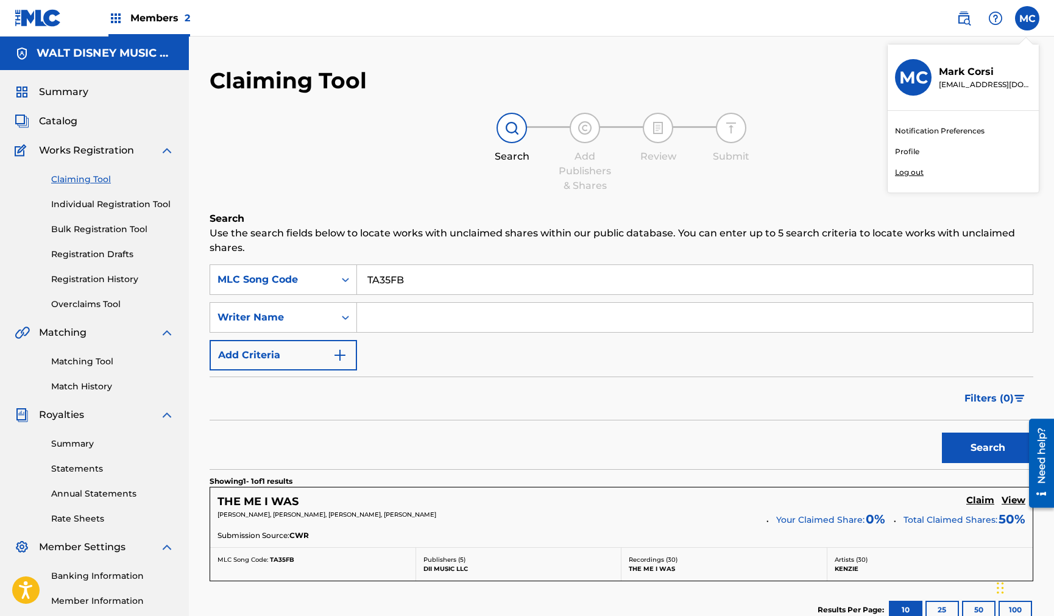
click at [1027, 18] on input "MC [PERSON_NAME] [PERSON_NAME][EMAIL_ADDRESS][PERSON_NAME][DOMAIN_NAME] Notific…" at bounding box center [1027, 18] width 0 height 0
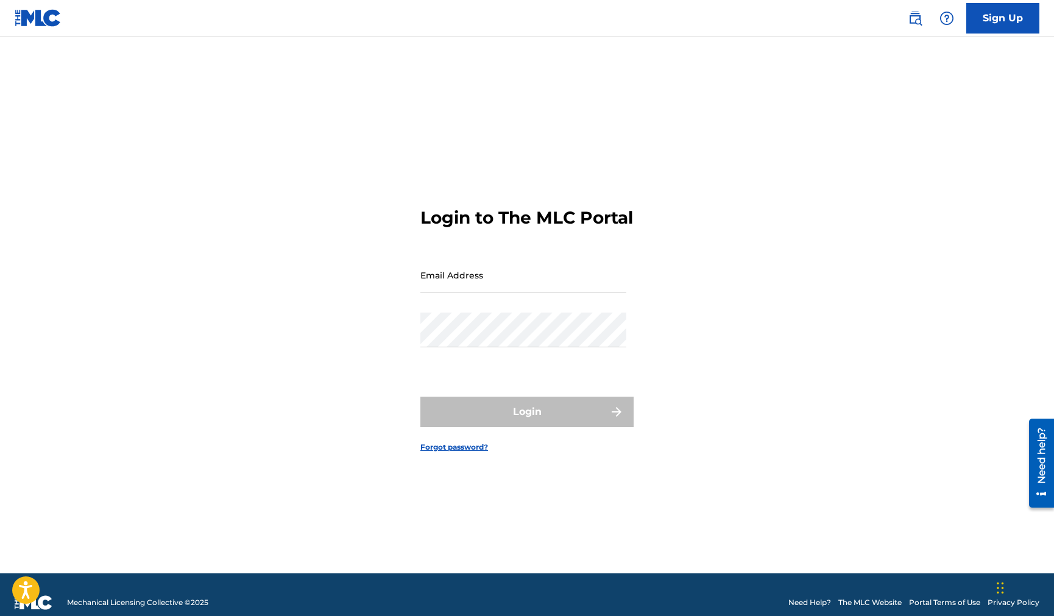
type input "[EMAIL_ADDRESS][DOMAIN_NAME]"
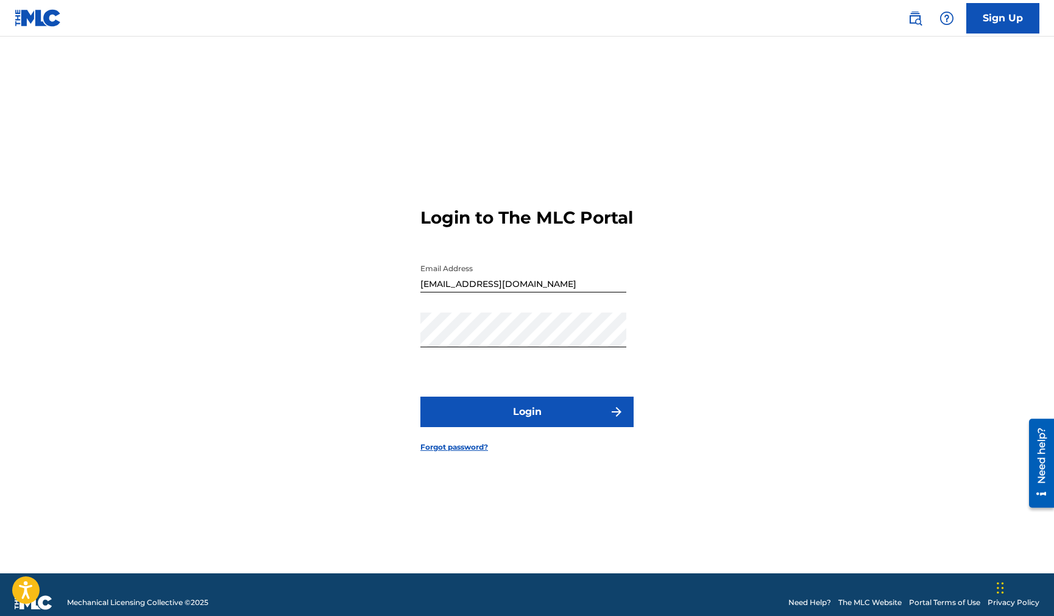
click at [732, 18] on nav "Sign Up" at bounding box center [527, 18] width 1054 height 37
